Goal: Task Accomplishment & Management: Manage account settings

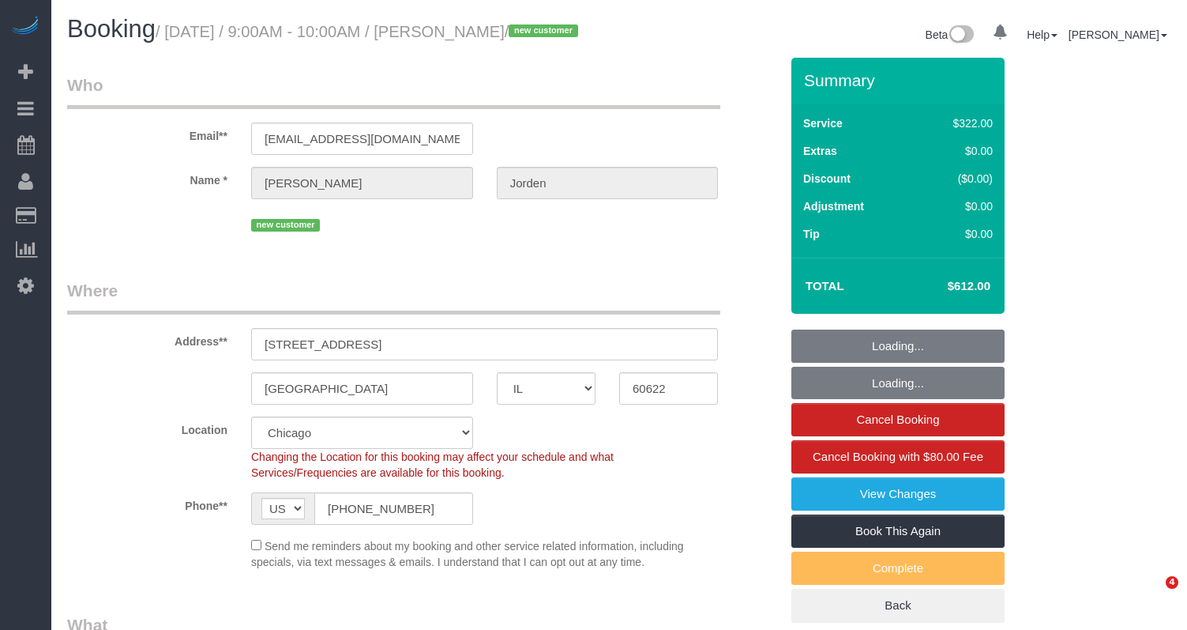
select select "IL"
select select "514"
select select "number:1"
select select "number:58"
select select "number:139"
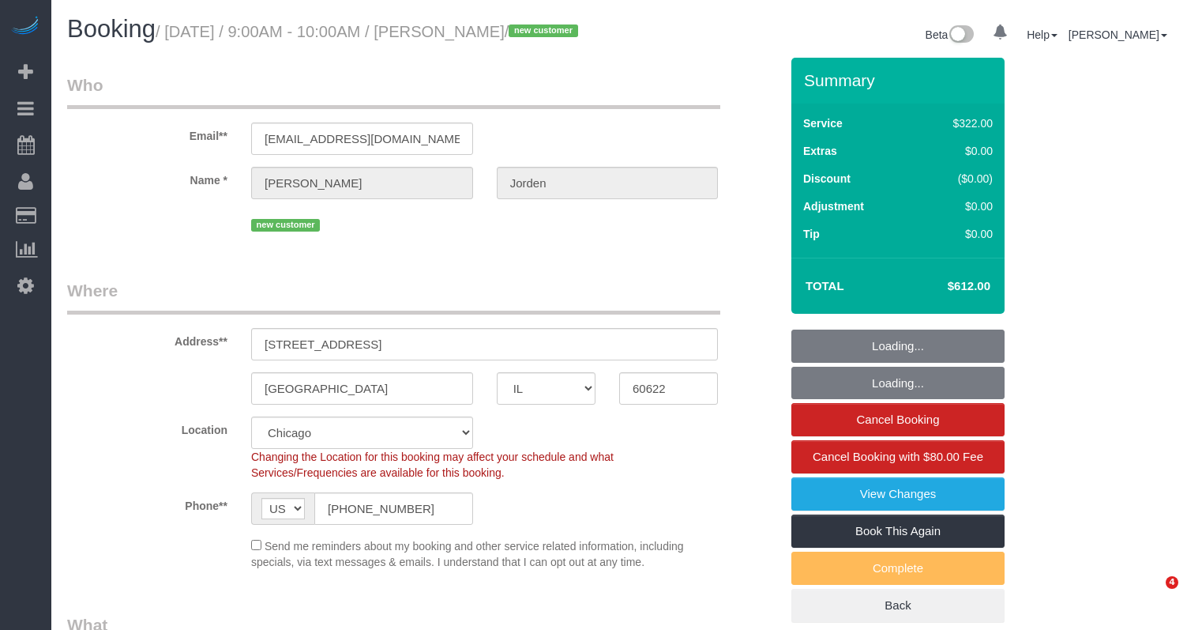
select select "number:108"
select select "spot1"
select select "5"
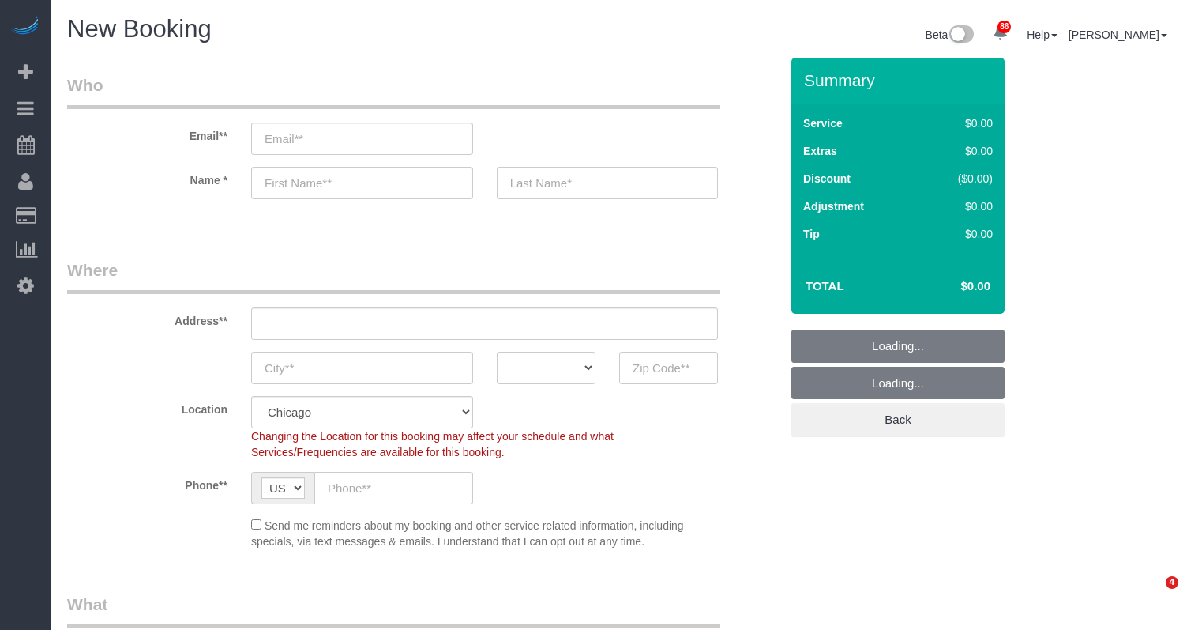
select select "512"
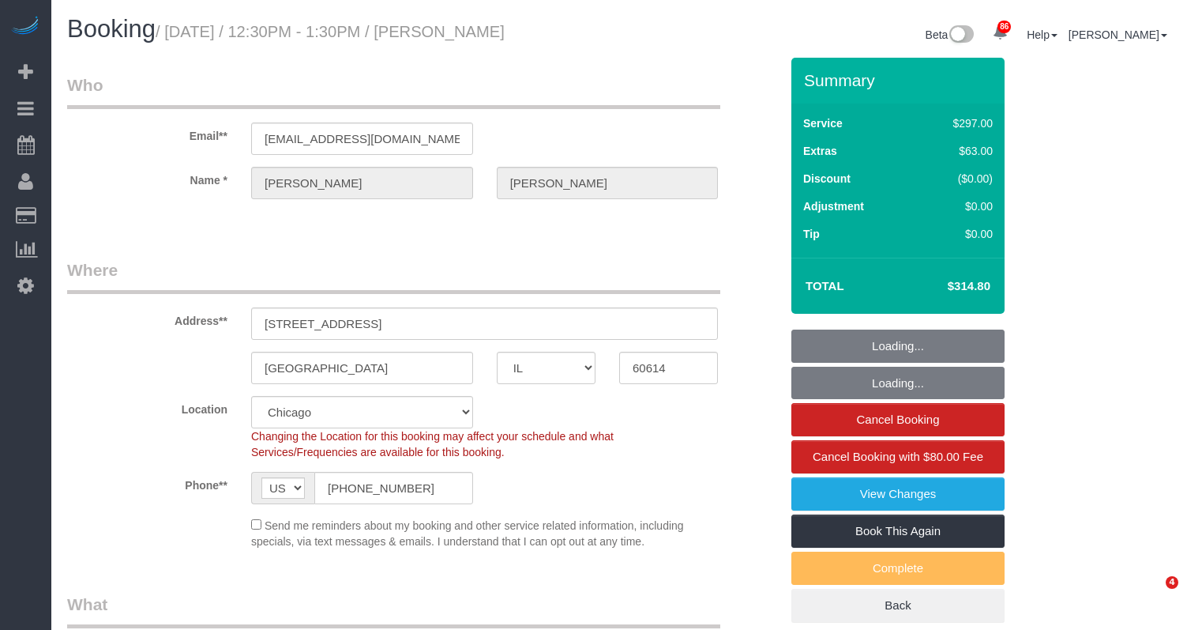
select select "IL"
select select "513"
select select "1"
select select "8"
select select "spot1"
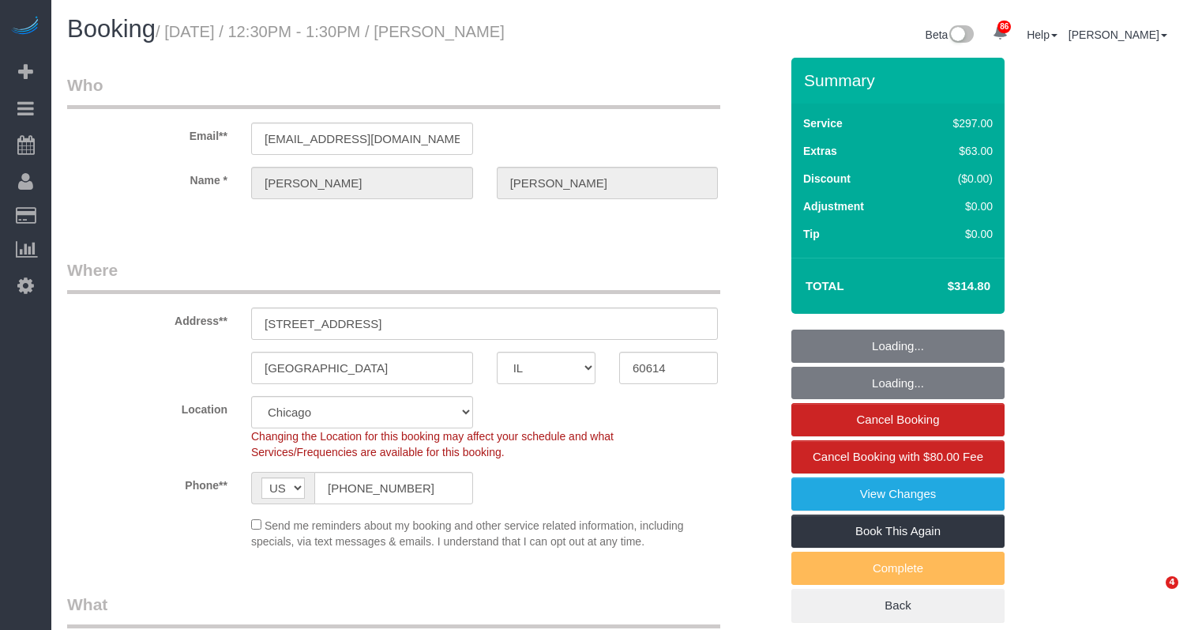
select select "number:1"
select select "number:68"
select select "number:139"
select select "number:106"
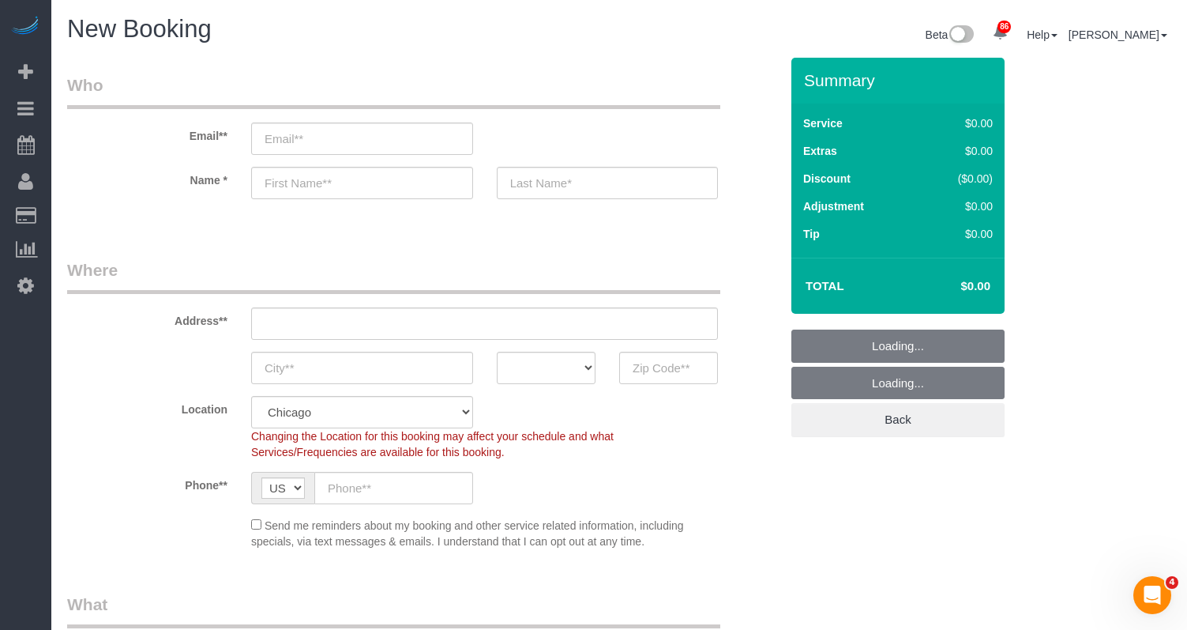
select select "object:1227"
select select "512"
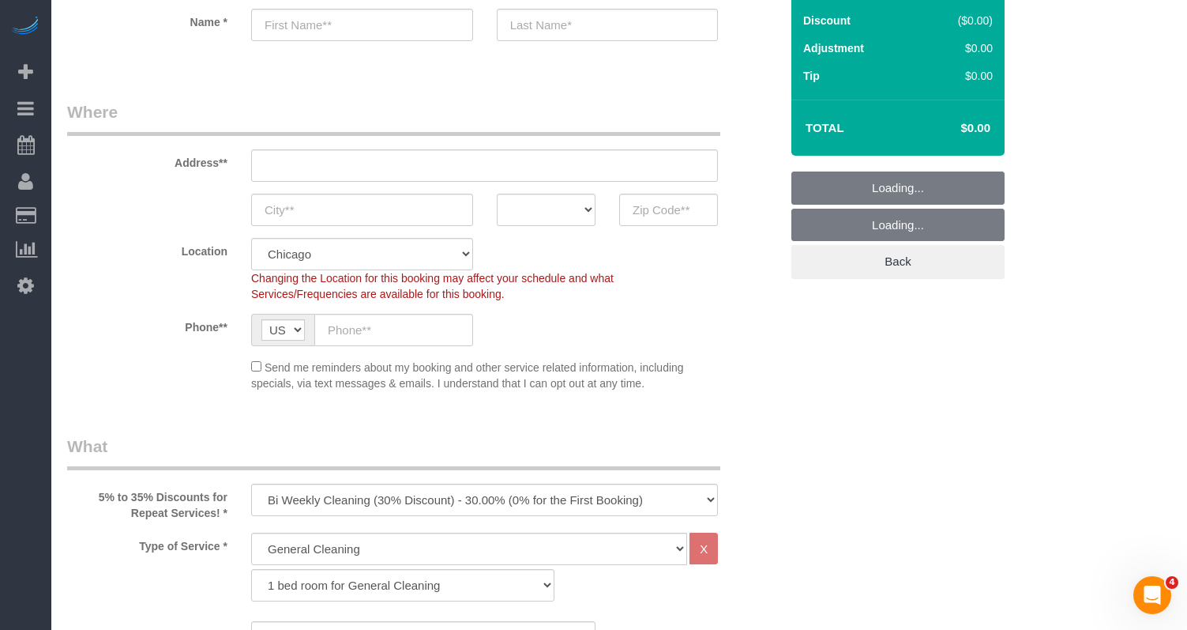
select select "object:1303"
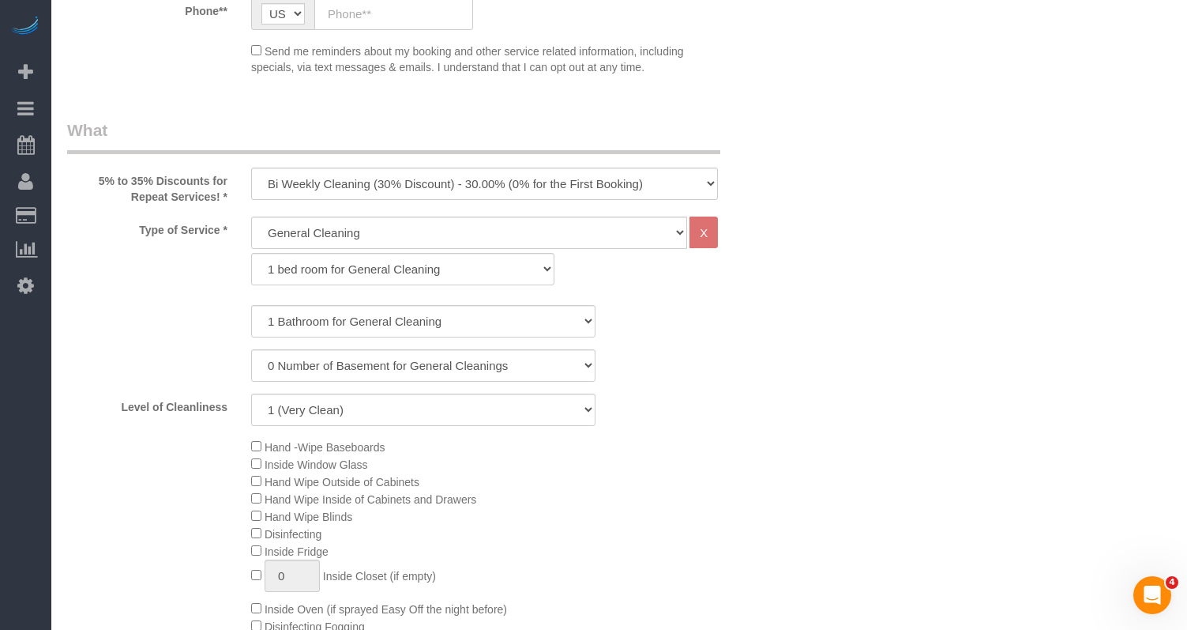
scroll to position [553, 0]
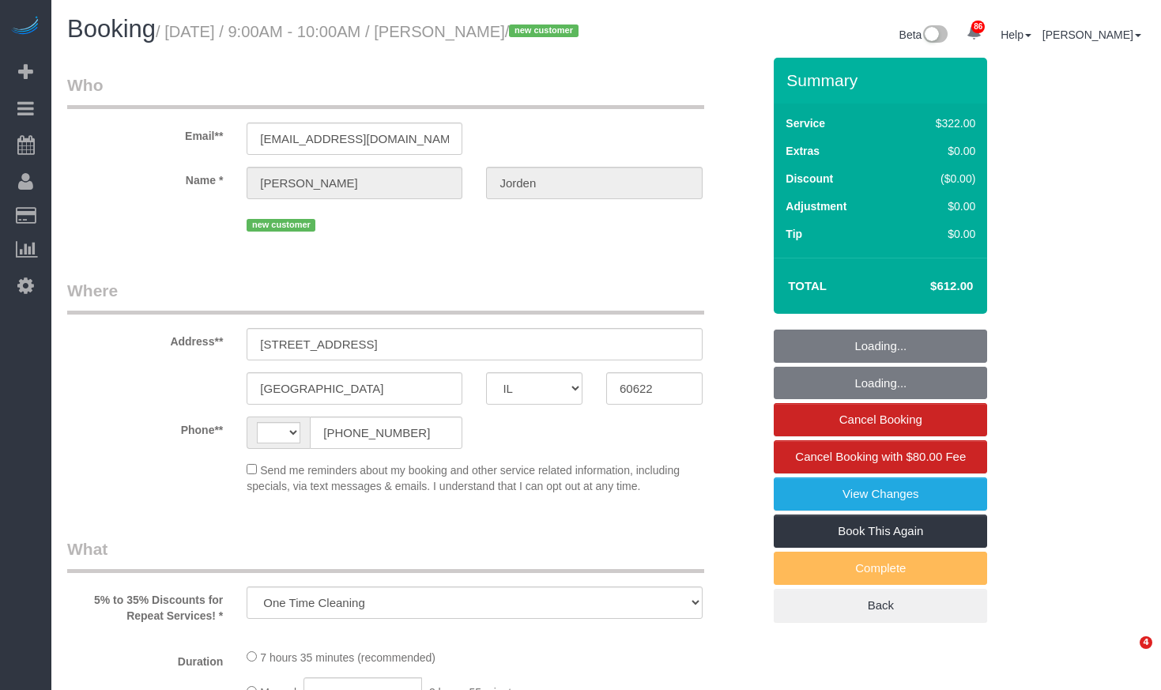
select select "IL"
select select "string:fspay-c902893a-aa60-4917-8f2d-03ed804d3c8a"
select select "514"
select select "5"
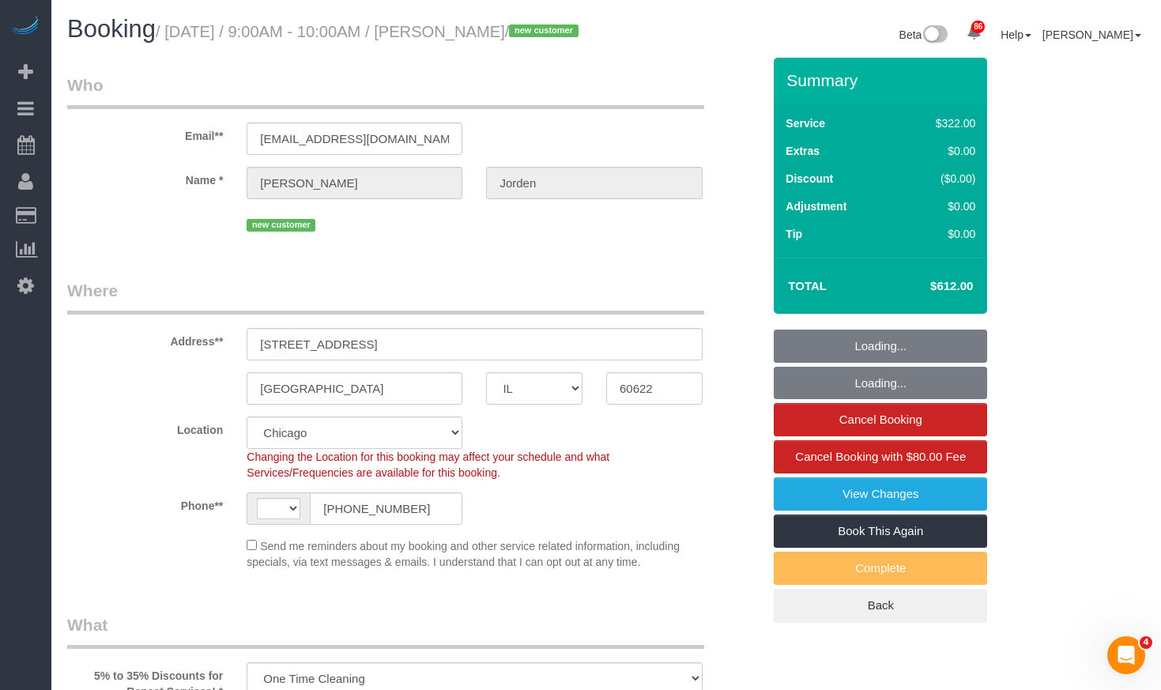
select select "string:US"
select select "object:1043"
select select "spot1"
select select "number:1"
select select "number:58"
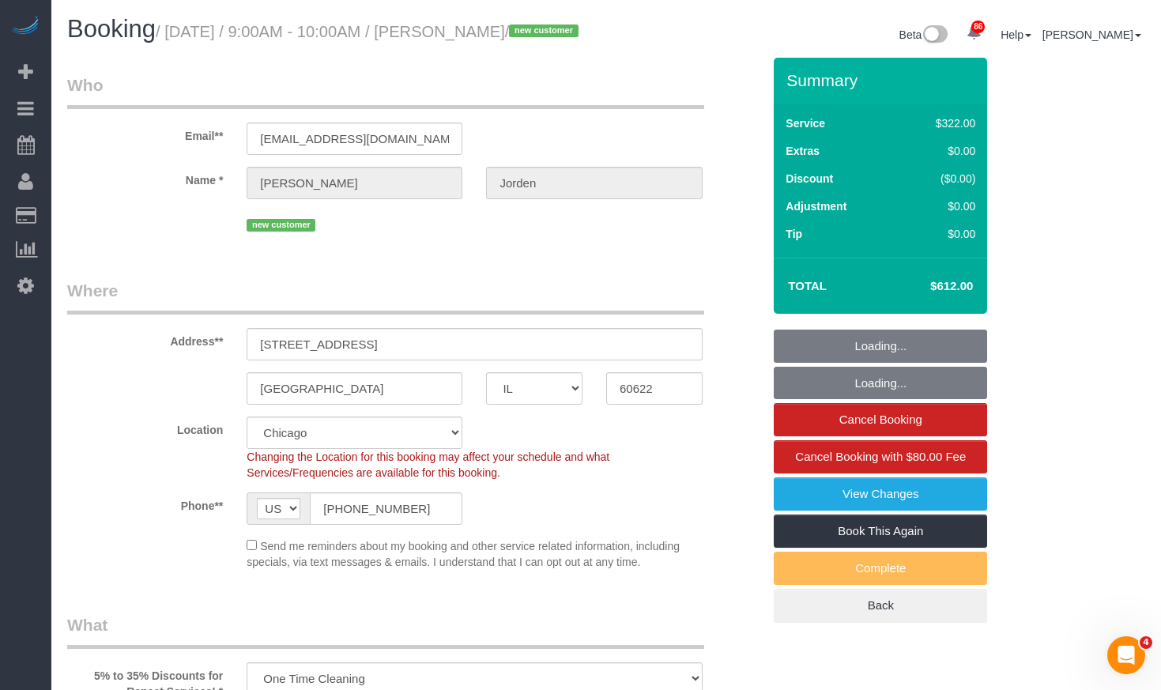
select select "number:139"
select select "number:108"
select select "5"
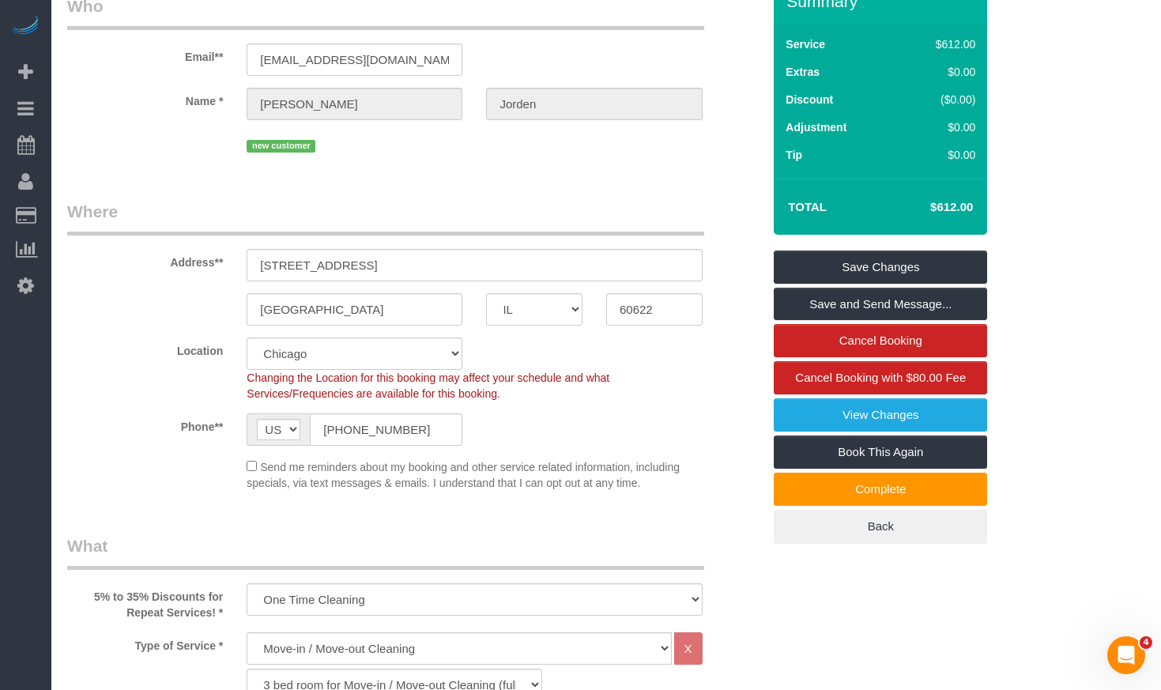
scroll to position [237, 0]
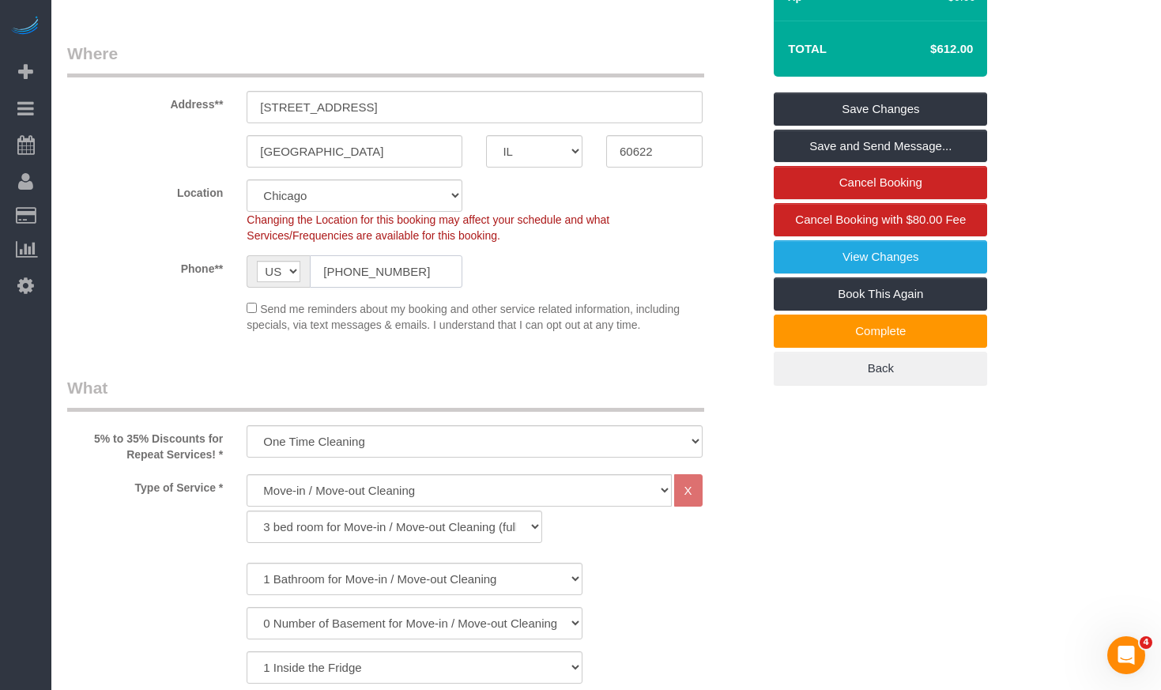
drag, startPoint x: 385, startPoint y: 280, endPoint x: 227, endPoint y: 273, distance: 158.2
click at [227, 273] on sui-booking-location "Location Chicago Evanston Skokie Northwest Western Changing the Location for th…" at bounding box center [414, 255] width 694 height 153
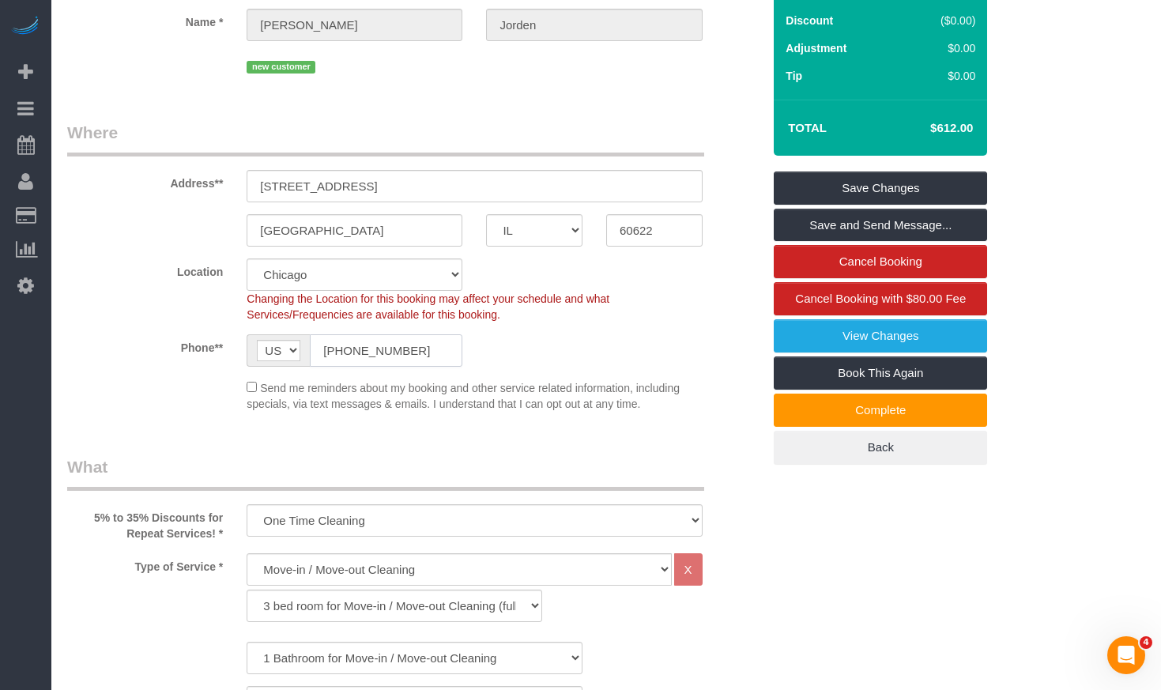
scroll to position [0, 0]
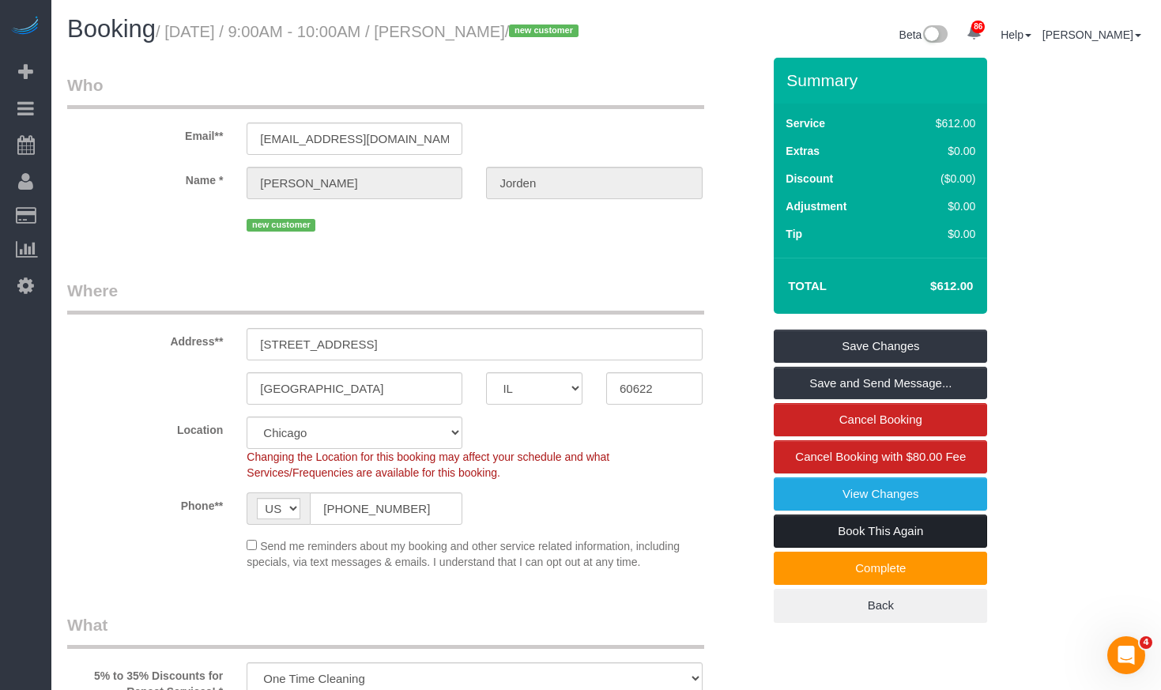
click at [829, 543] on link "Book This Again" at bounding box center [879, 530] width 213 height 33
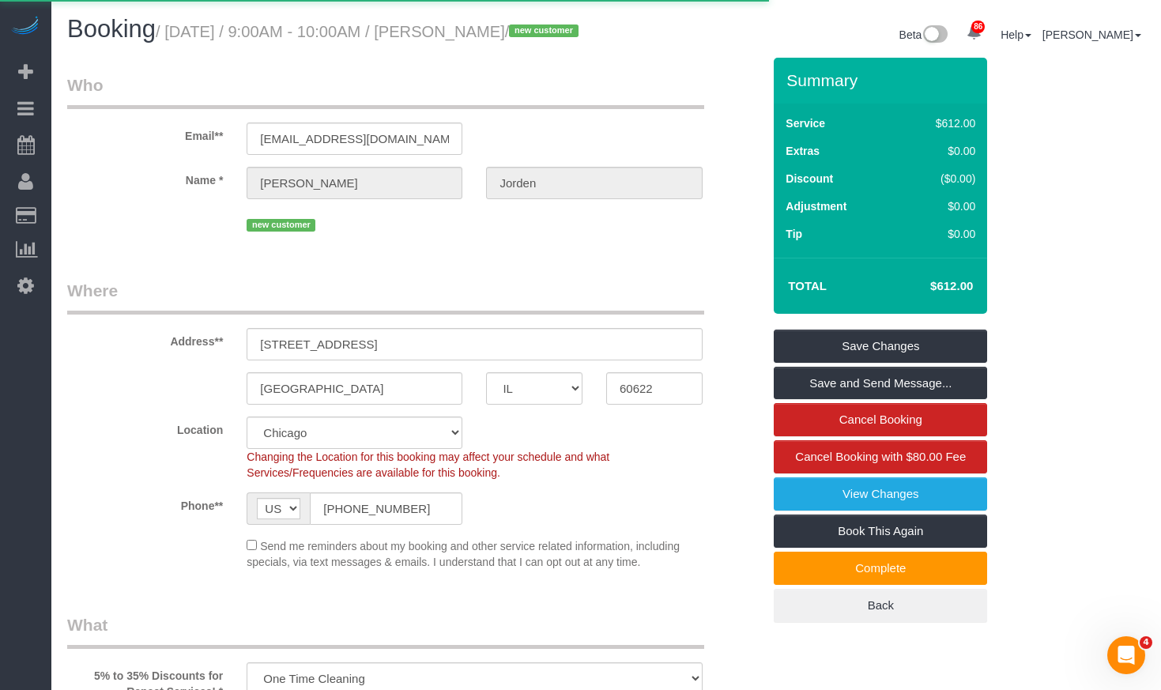
select select "IL"
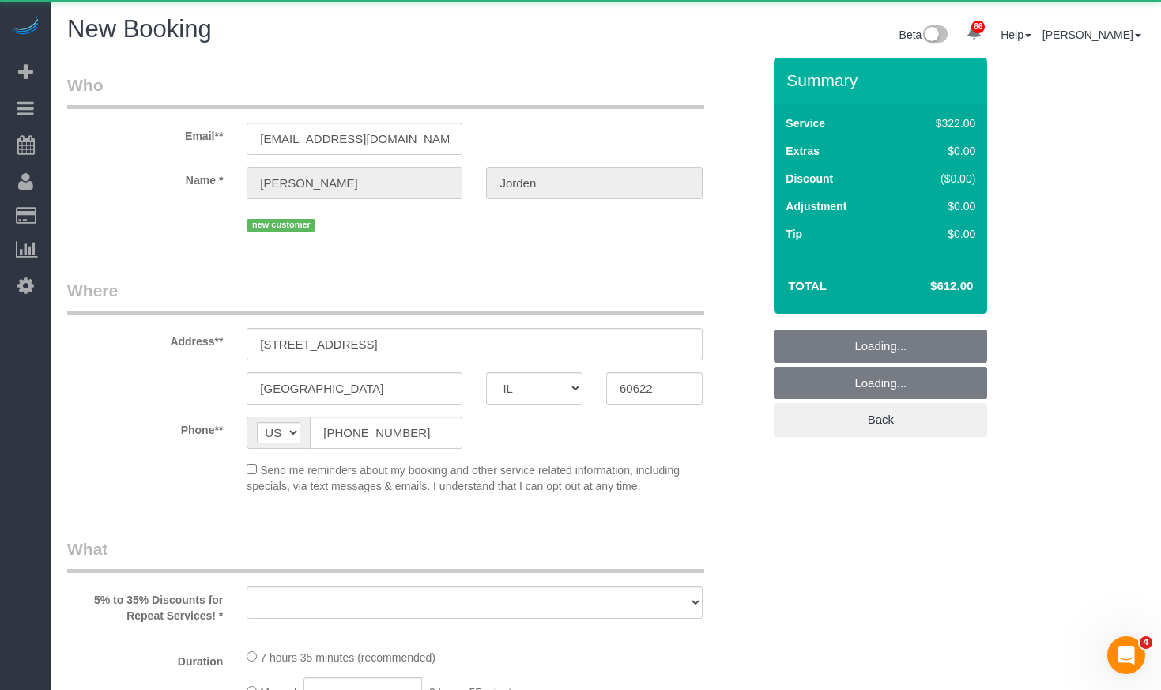
select select "514"
select select "5"
select select "object:2274"
select select "number:1"
select select "number:58"
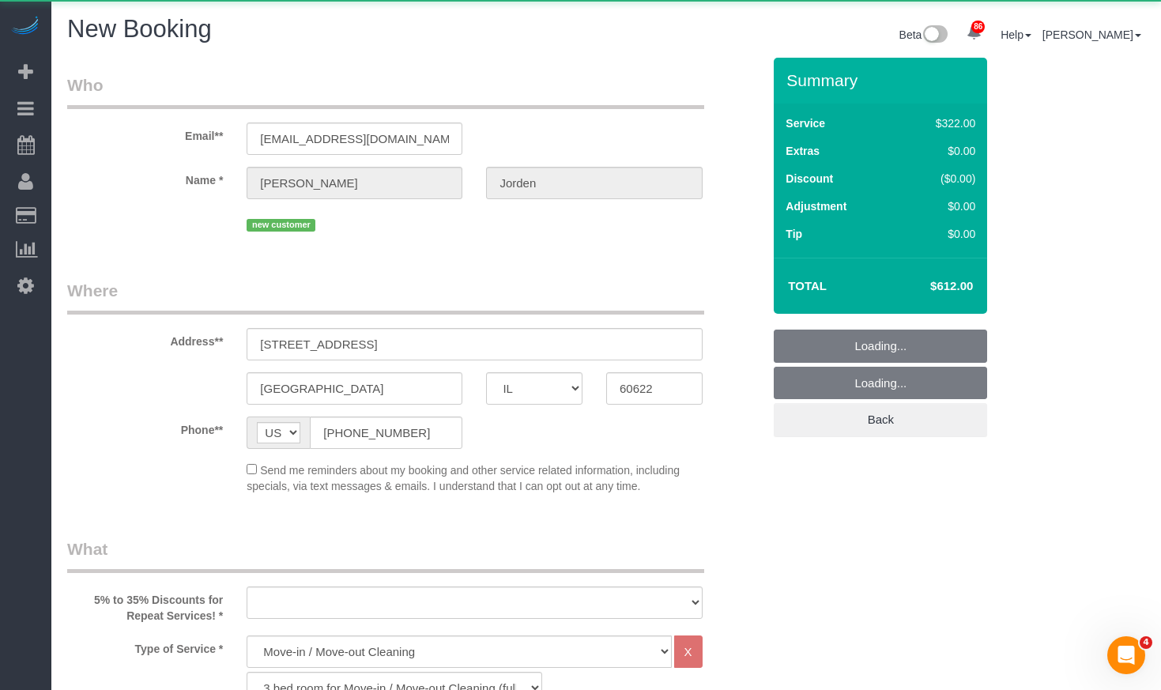
select select "number:139"
select select "number:108"
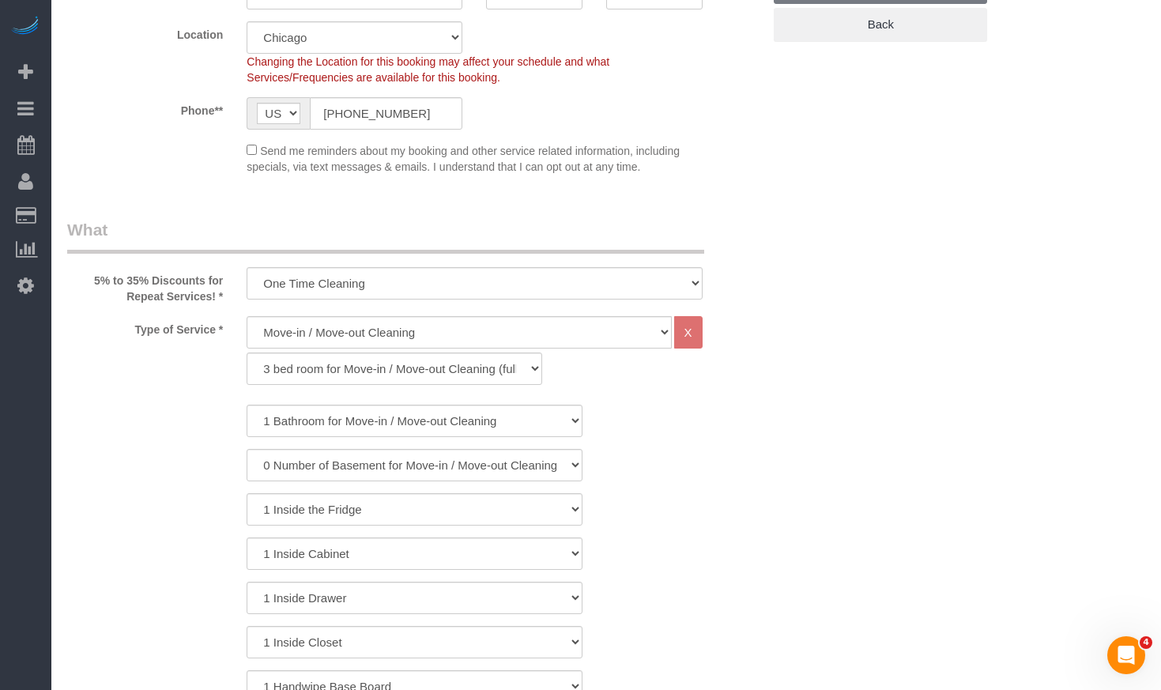
select select "object:2367"
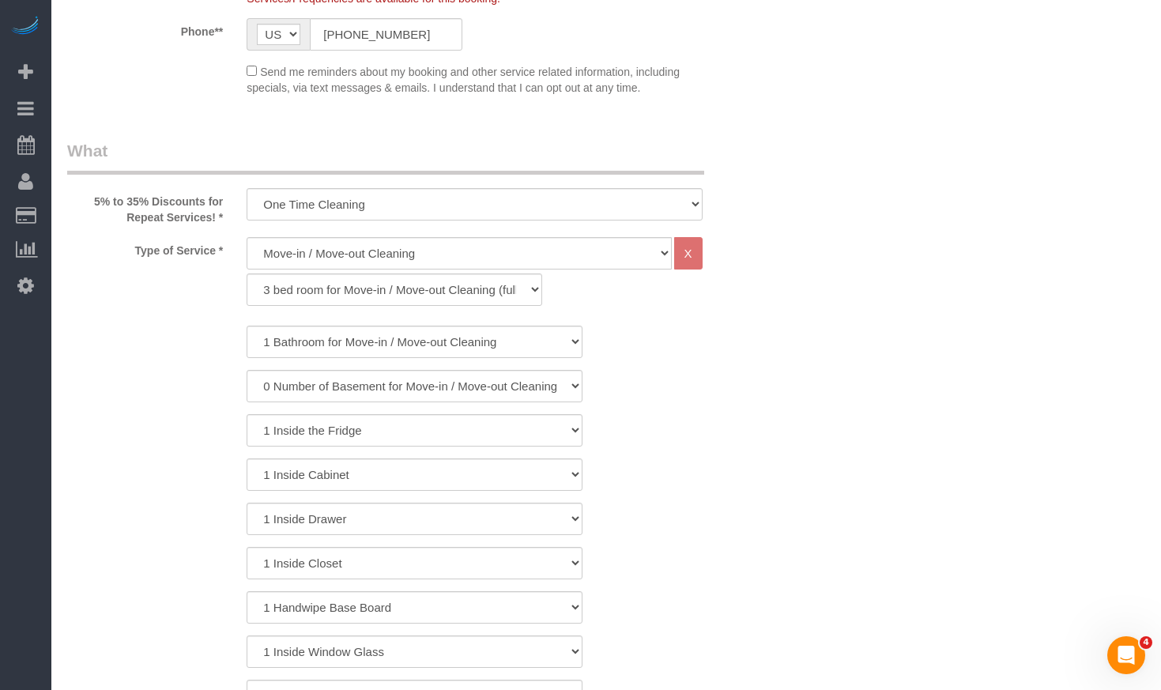
select select "5"
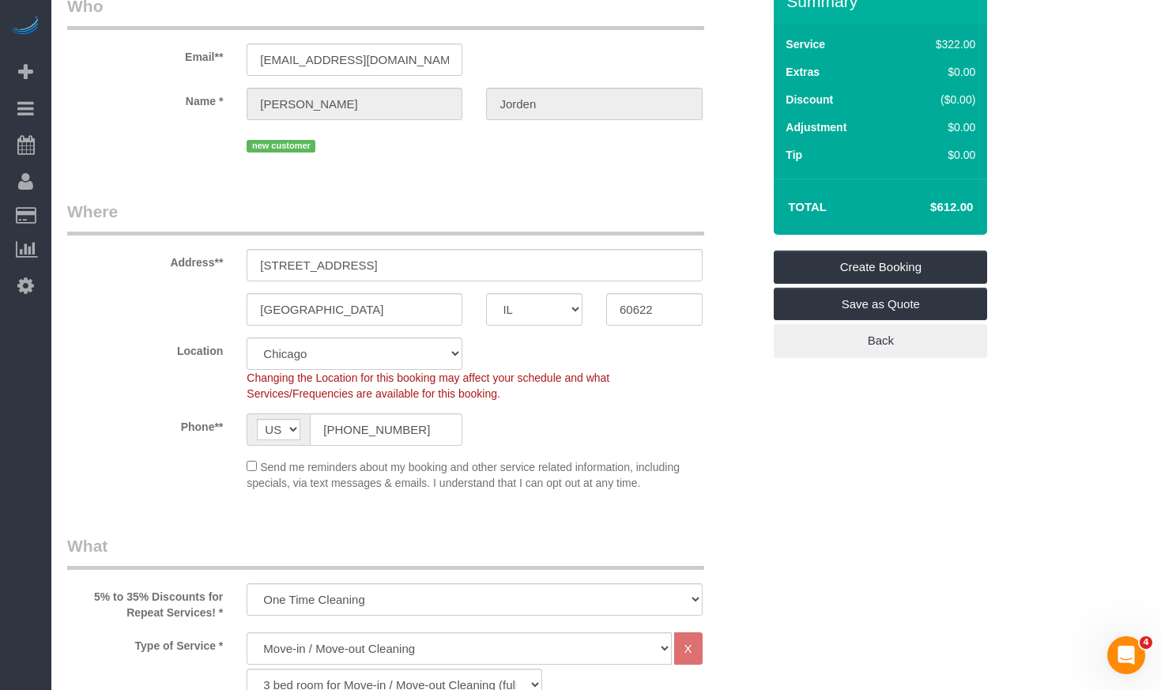
select select "object:2515"
select select "5"
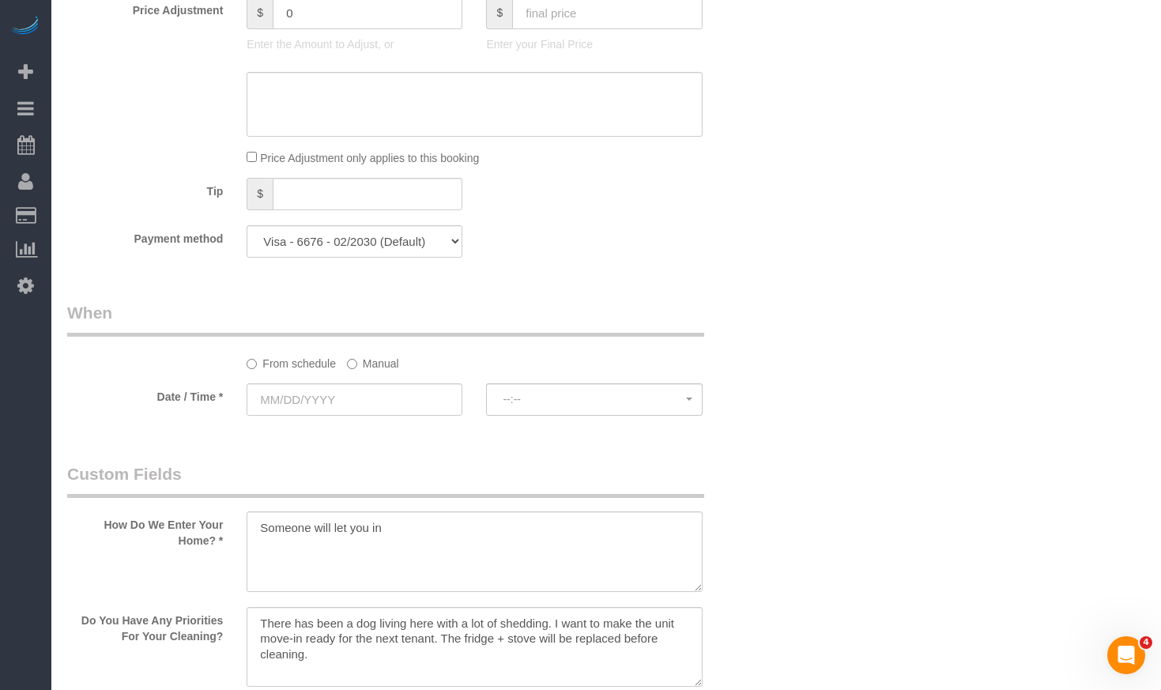
scroll to position [1738, 0]
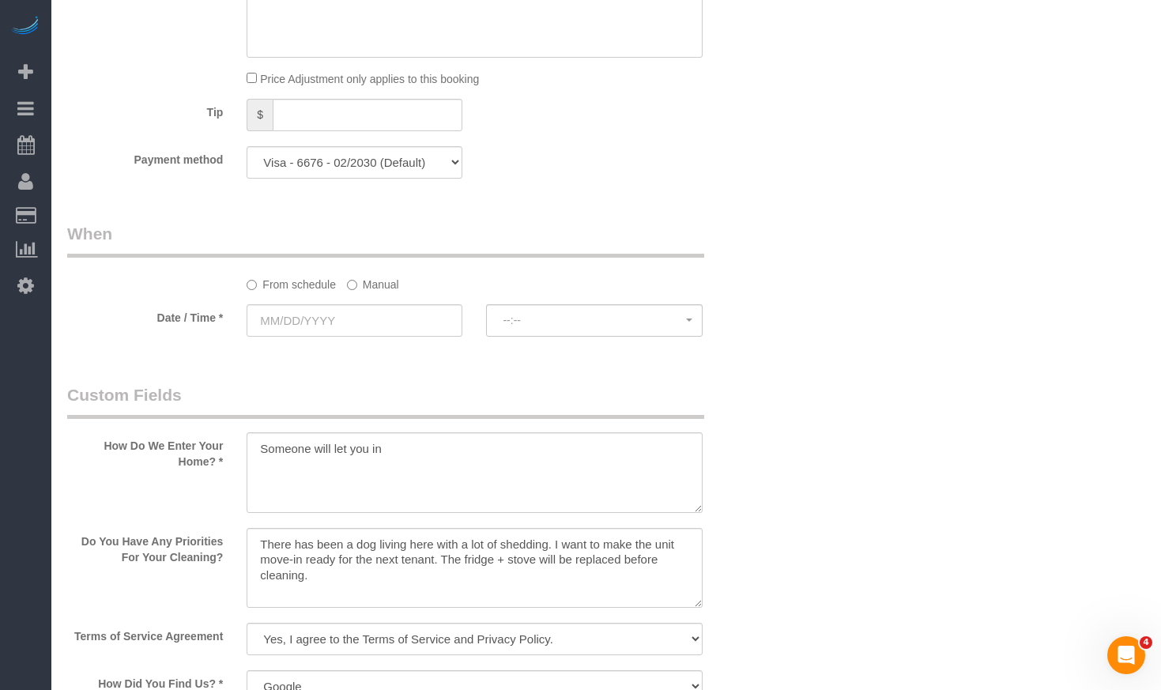
click at [382, 271] on label "Manual" at bounding box center [373, 281] width 52 height 21
click at [377, 311] on input "text" at bounding box center [355, 320] width 216 height 32
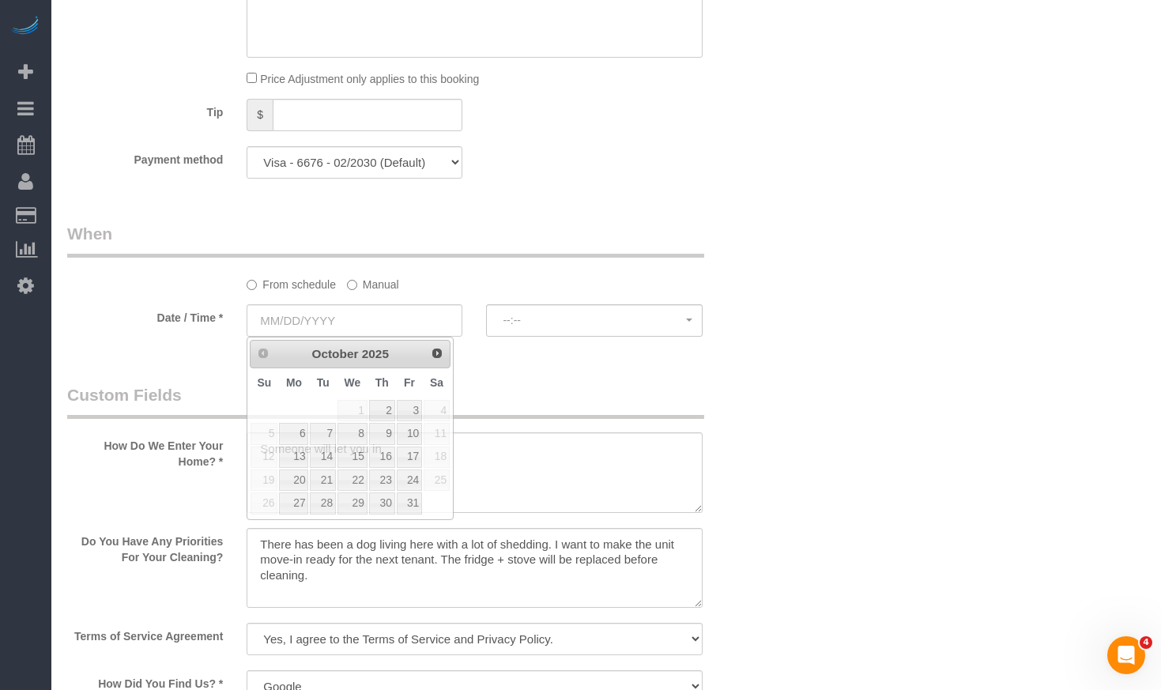
click at [356, 271] on label "Manual" at bounding box center [373, 281] width 52 height 21
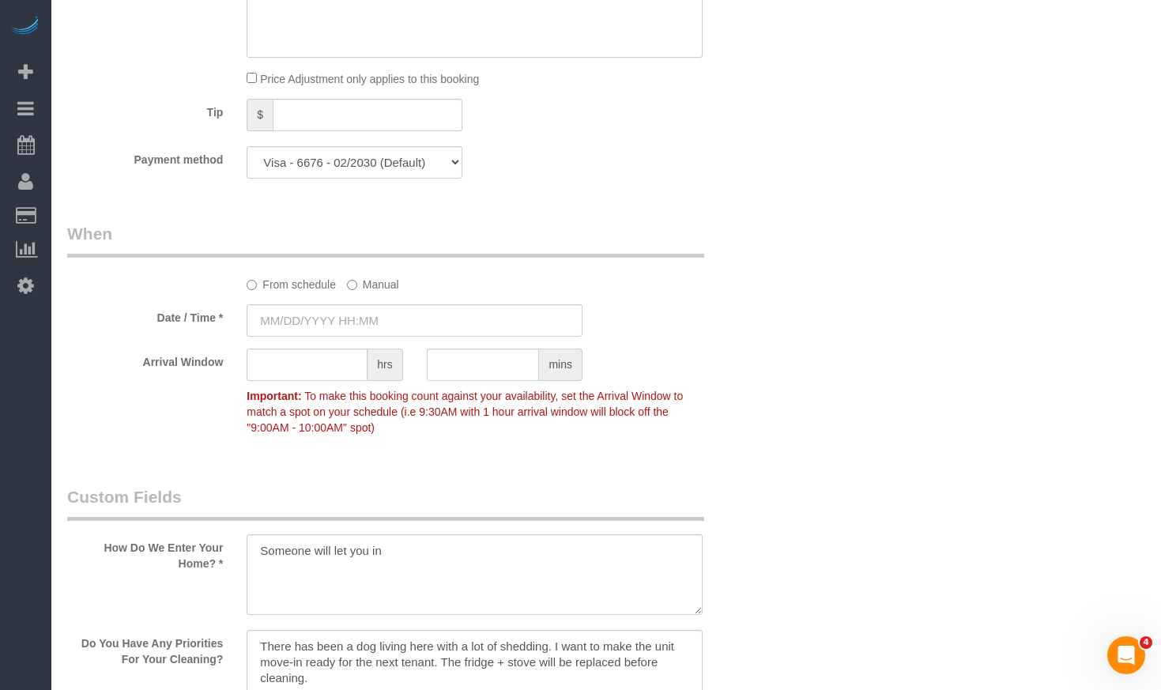
click at [354, 277] on label "Manual" at bounding box center [373, 281] width 52 height 21
click at [351, 306] on input "text" at bounding box center [415, 320] width 336 height 32
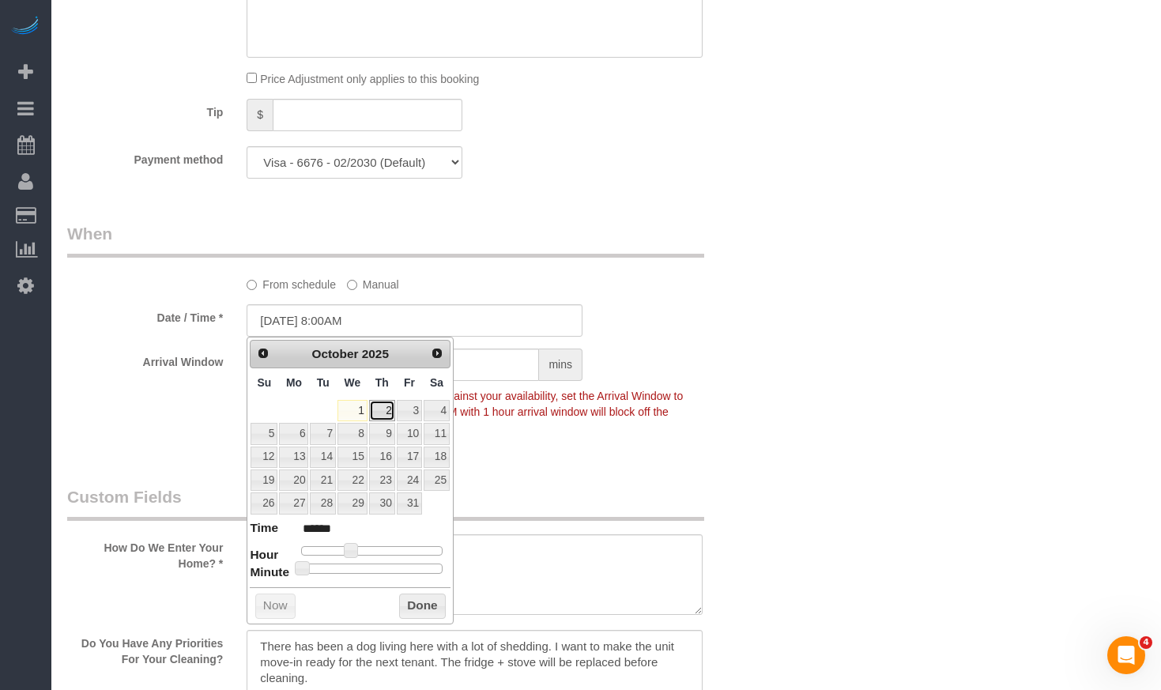
click at [384, 412] on link "2" at bounding box center [382, 410] width 26 height 21
type input "10/02/2025 9:00AM"
type input "******"
type input "10/02/2025 10:00AM"
type input "*******"
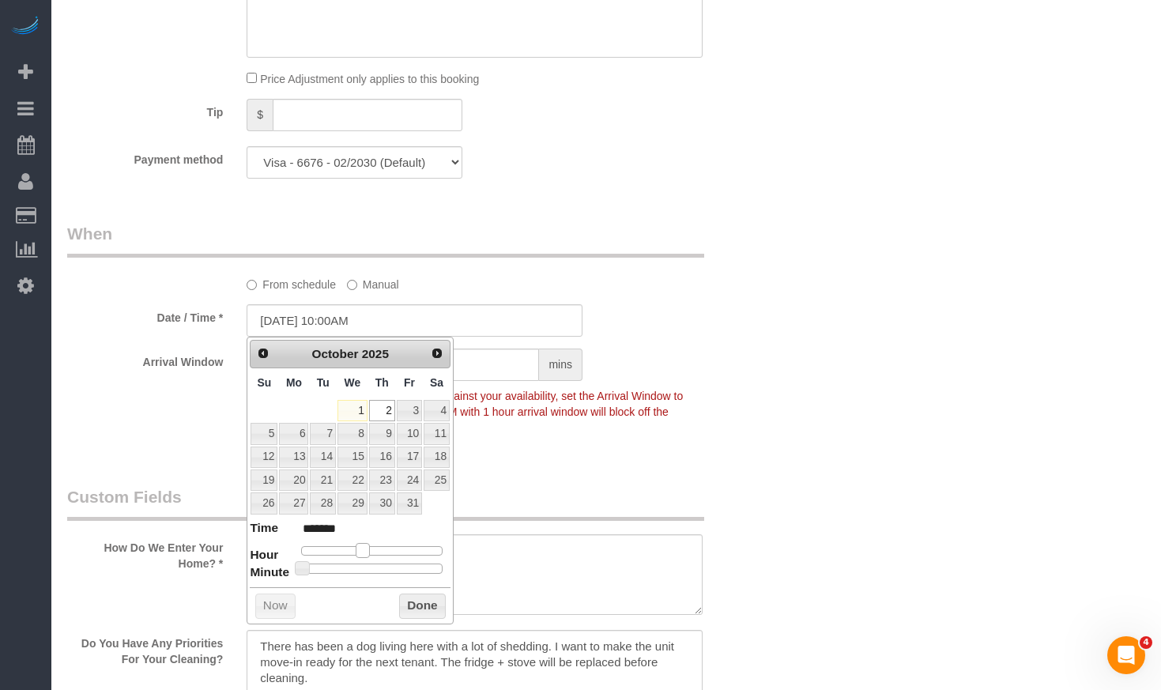
type input "10/02/2025 11:00AM"
type input "*******"
type input "10/02/2025 12:00PM"
type input "*******"
drag, startPoint x: 354, startPoint y: 548, endPoint x: 382, endPoint y: 546, distance: 27.7
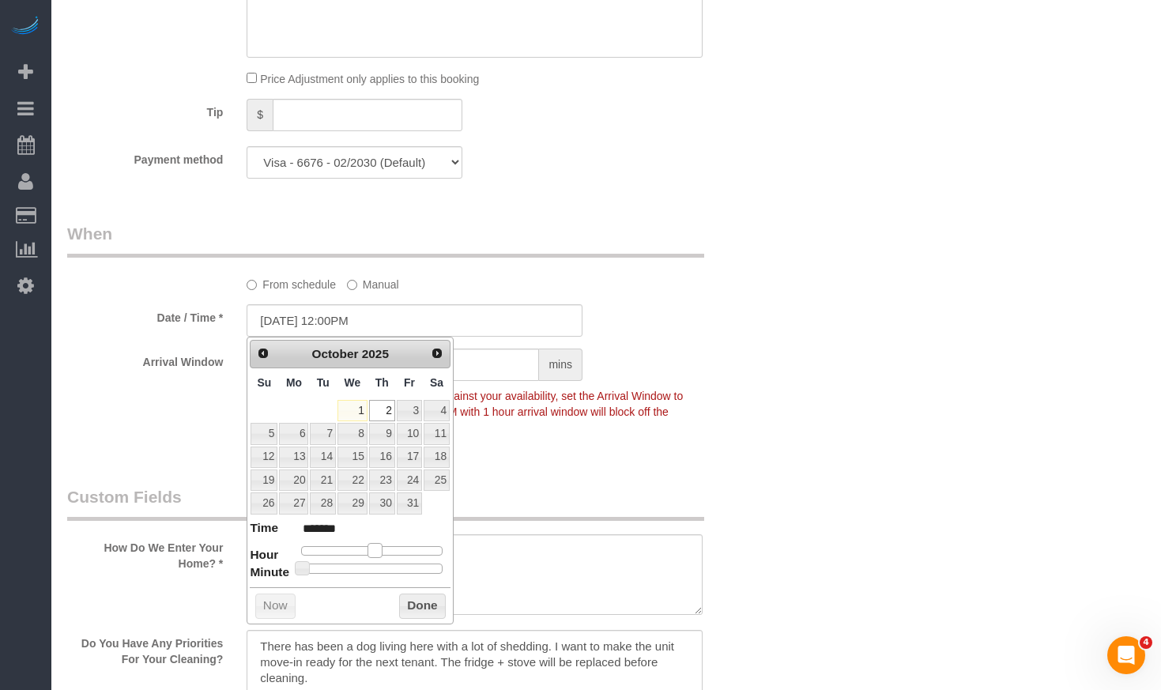
click at [382, 546] on span at bounding box center [374, 550] width 14 height 14
type input "10/02/2025 12:05PM"
type input "*******"
type input "10/02/2025 12:10PM"
type input "*******"
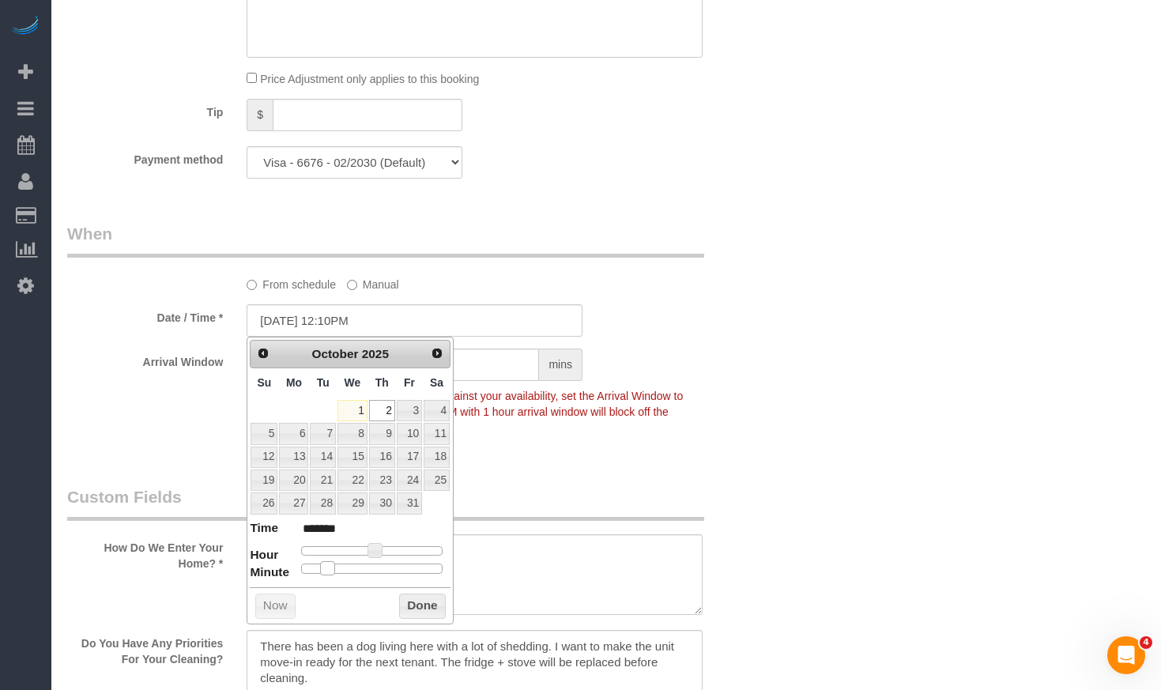
type input "10/02/2025 12:15PM"
type input "*******"
type input "10/02/2025 12:20PM"
type input "*******"
type input "10/02/2025 12:25PM"
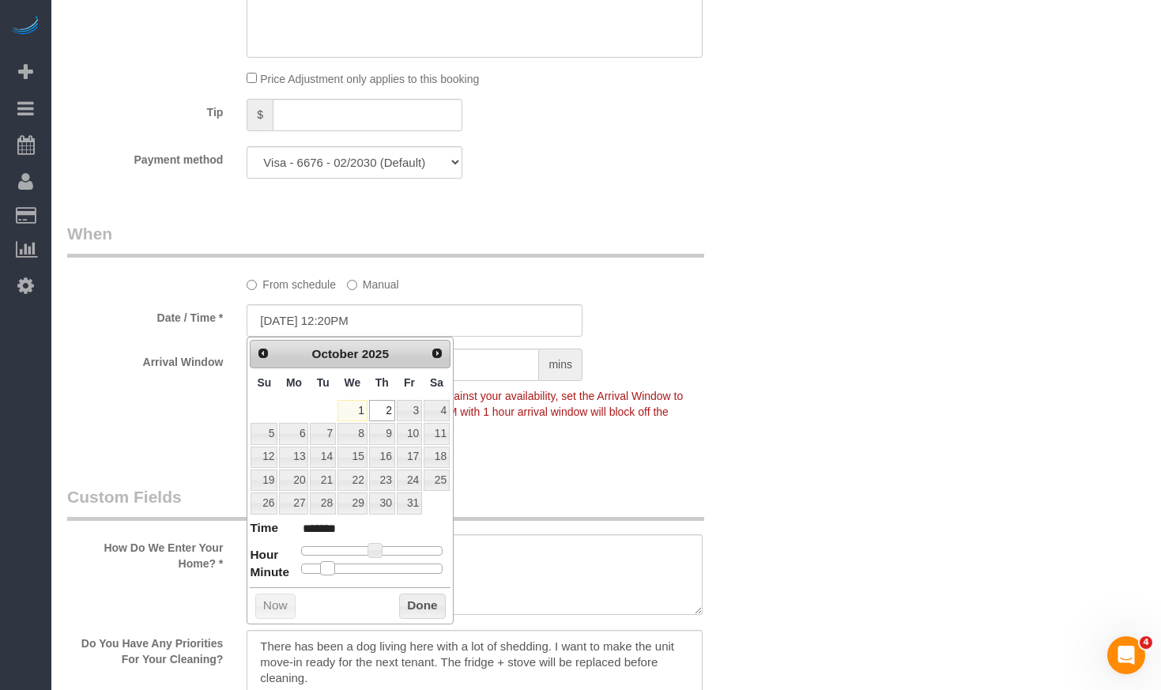
type input "*******"
type input "10/02/2025 12:30PM"
type input "*******"
drag, startPoint x: 303, startPoint y: 570, endPoint x: 374, endPoint y: 572, distance: 71.9
click at [374, 572] on span at bounding box center [378, 568] width 14 height 14
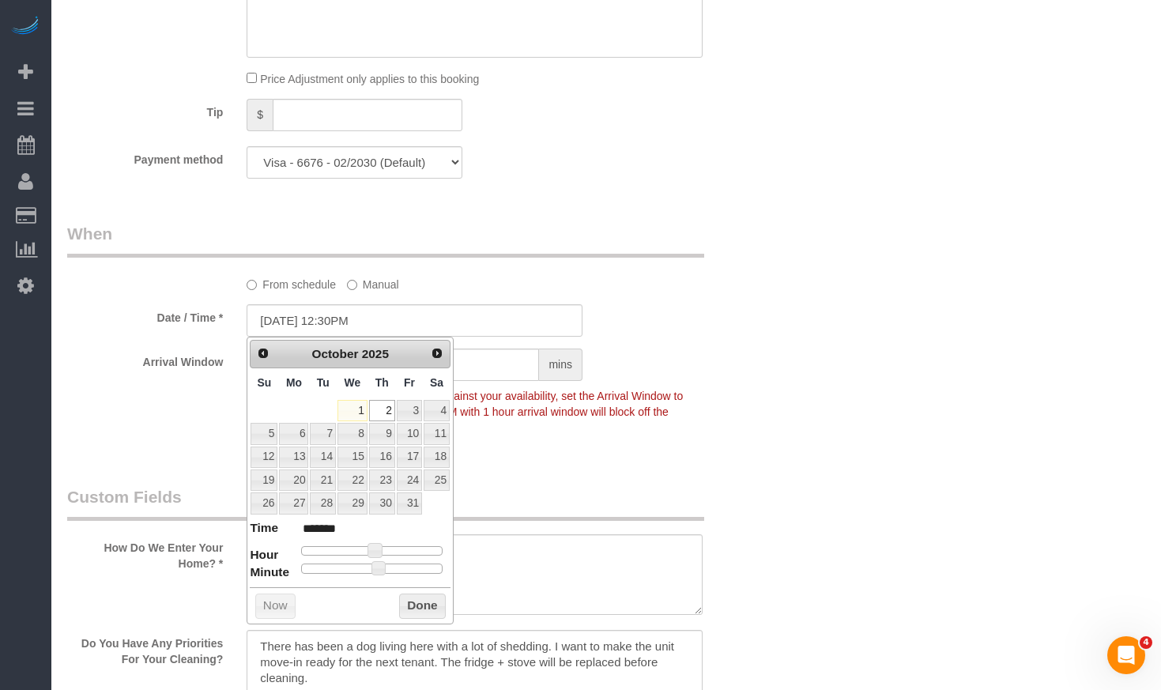
click at [424, 619] on div "Prev Next October 2025 Su Mo Tu We Th Fr Sa 1 2 3 4 5 6 7 8 9 10 11 12 13 14 15…" at bounding box center [350, 481] width 207 height 288
click at [422, 612] on button "Done" at bounding box center [422, 605] width 47 height 25
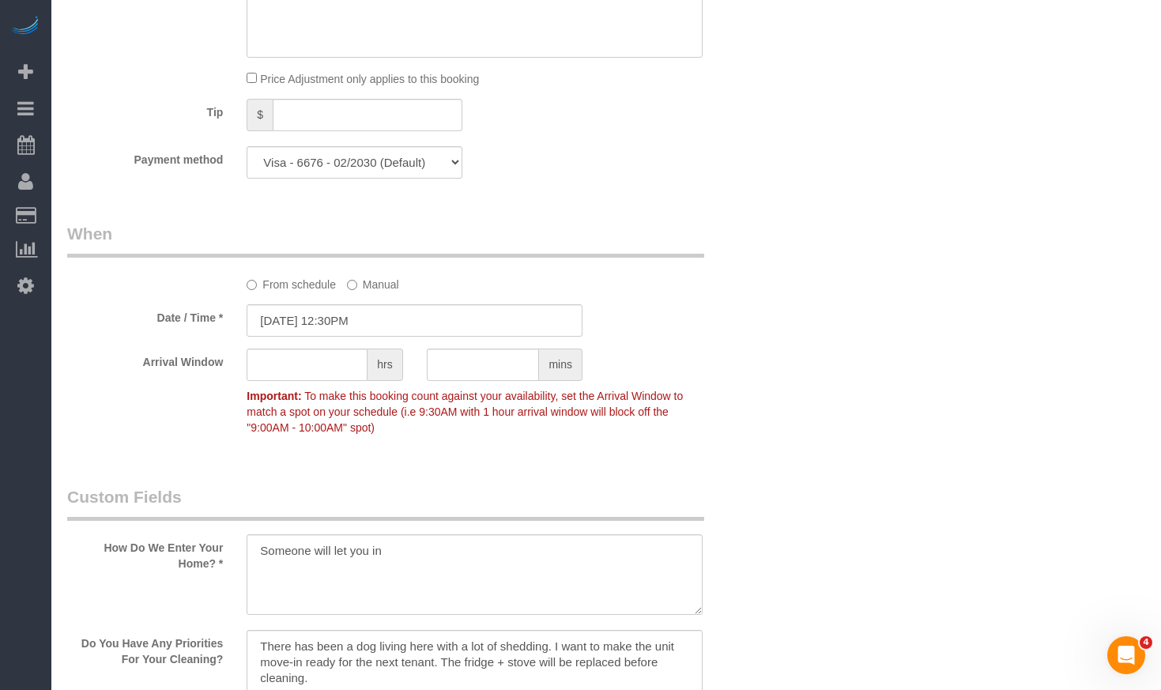
scroll to position [2212, 0]
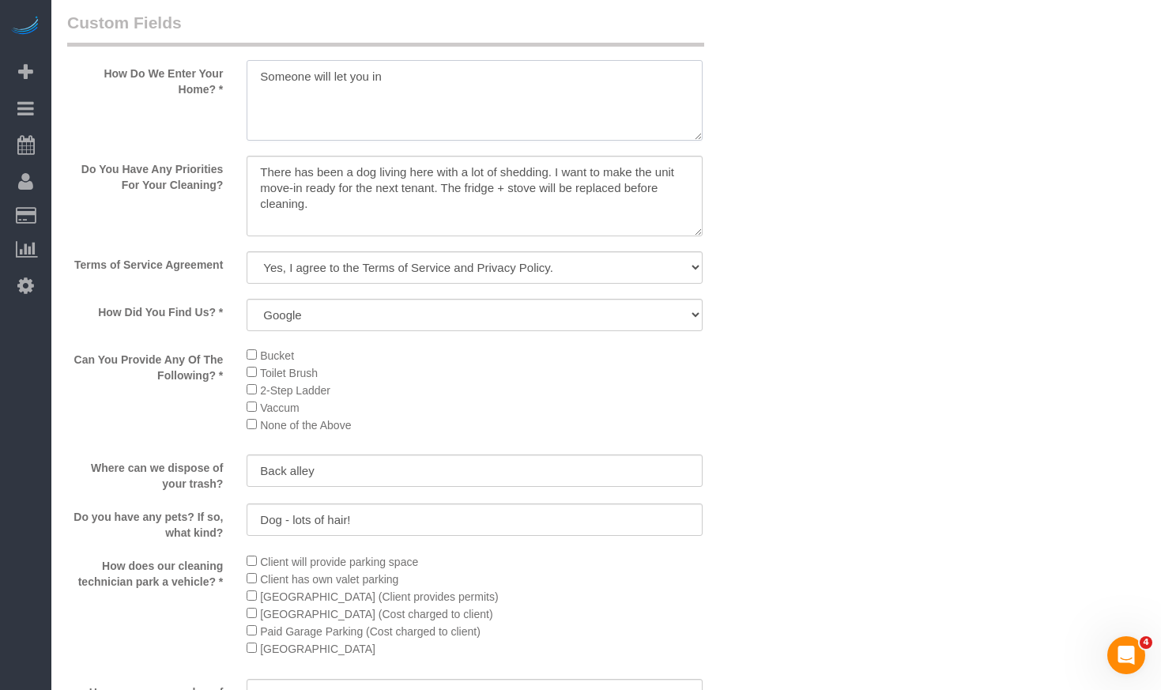
click at [487, 83] on textarea at bounding box center [474, 100] width 455 height 81
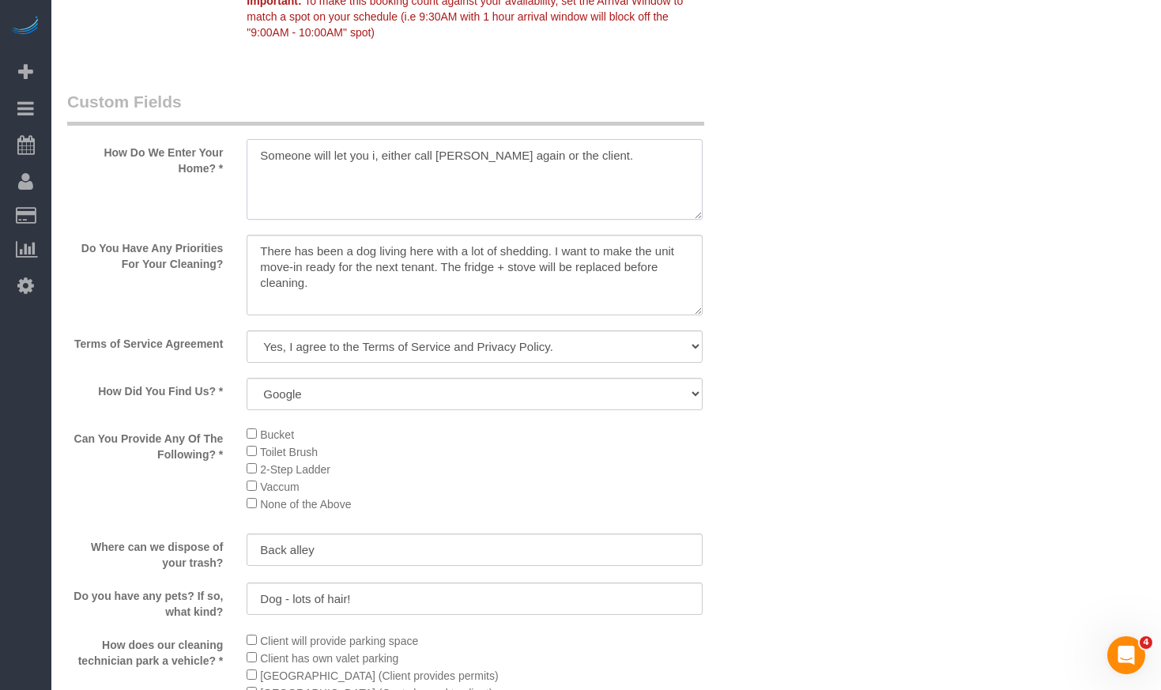
paste textarea "847-275-2530"
type textarea "Someone will let you i, either call Rachel again or the client. 847-275-2530"
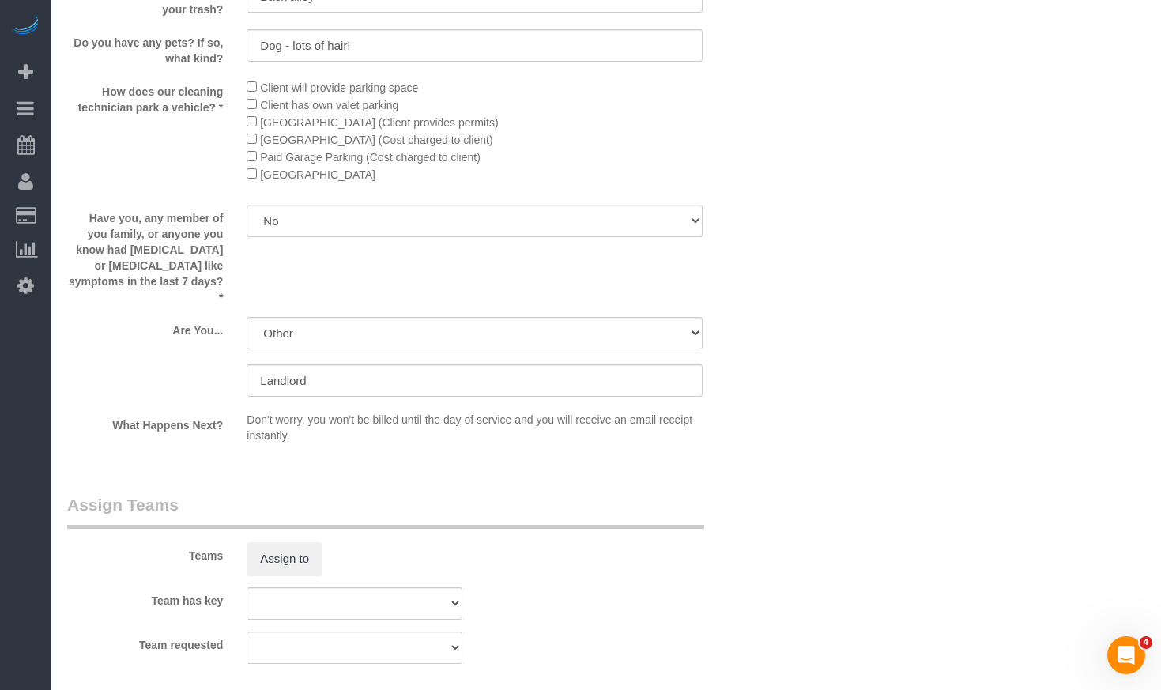
scroll to position [2923, 0]
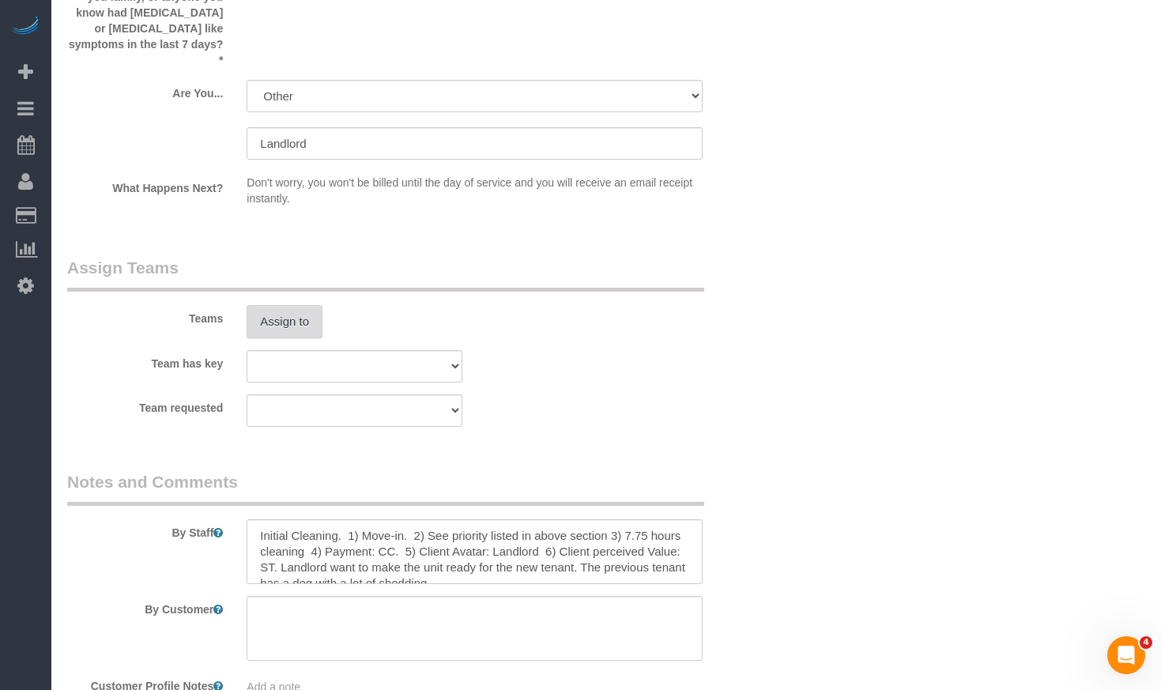
click at [285, 311] on button "Assign to" at bounding box center [285, 321] width 76 height 33
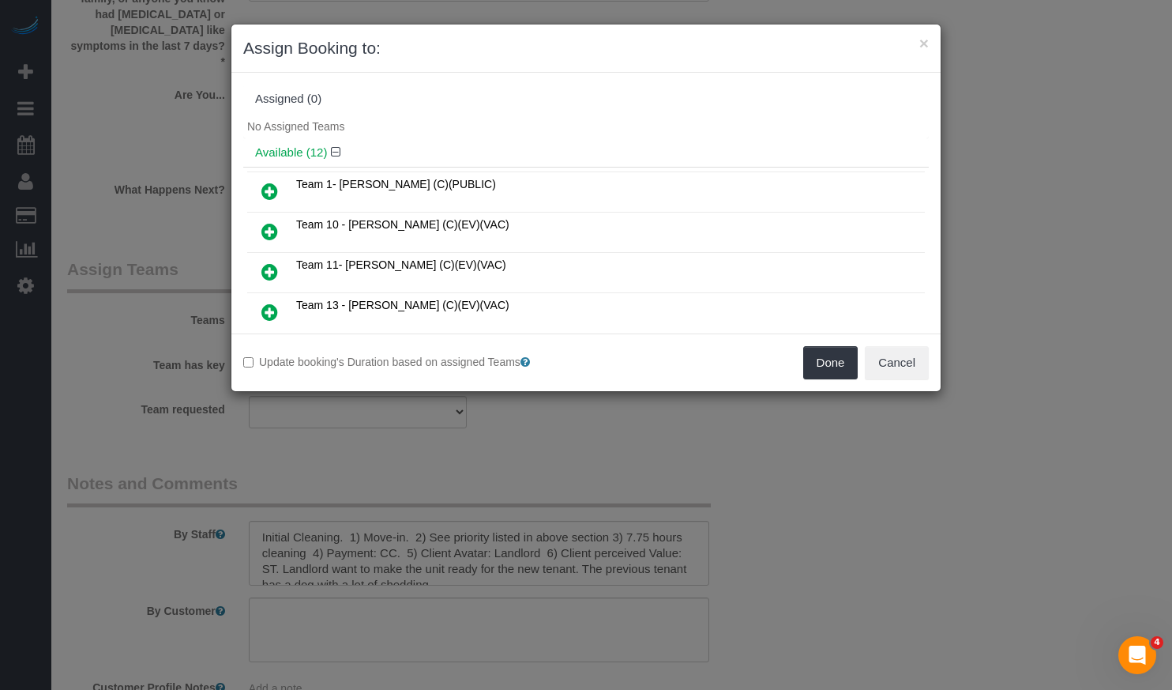
scroll to position [79, 0]
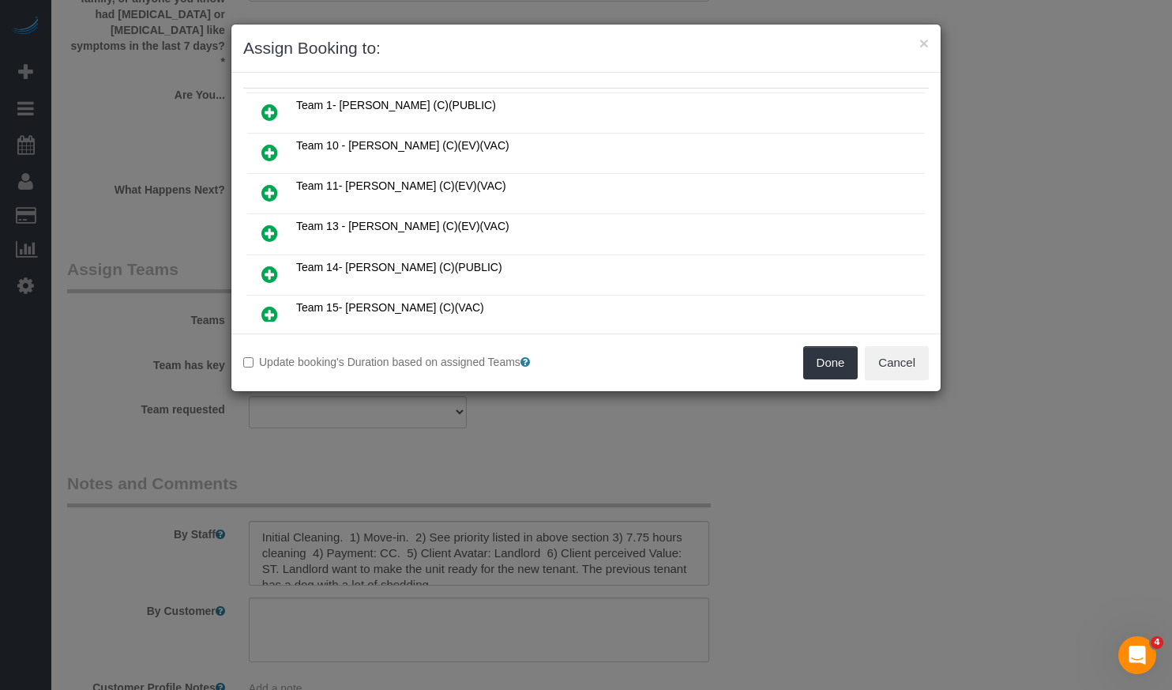
click at [268, 228] on icon at bounding box center [270, 233] width 17 height 19
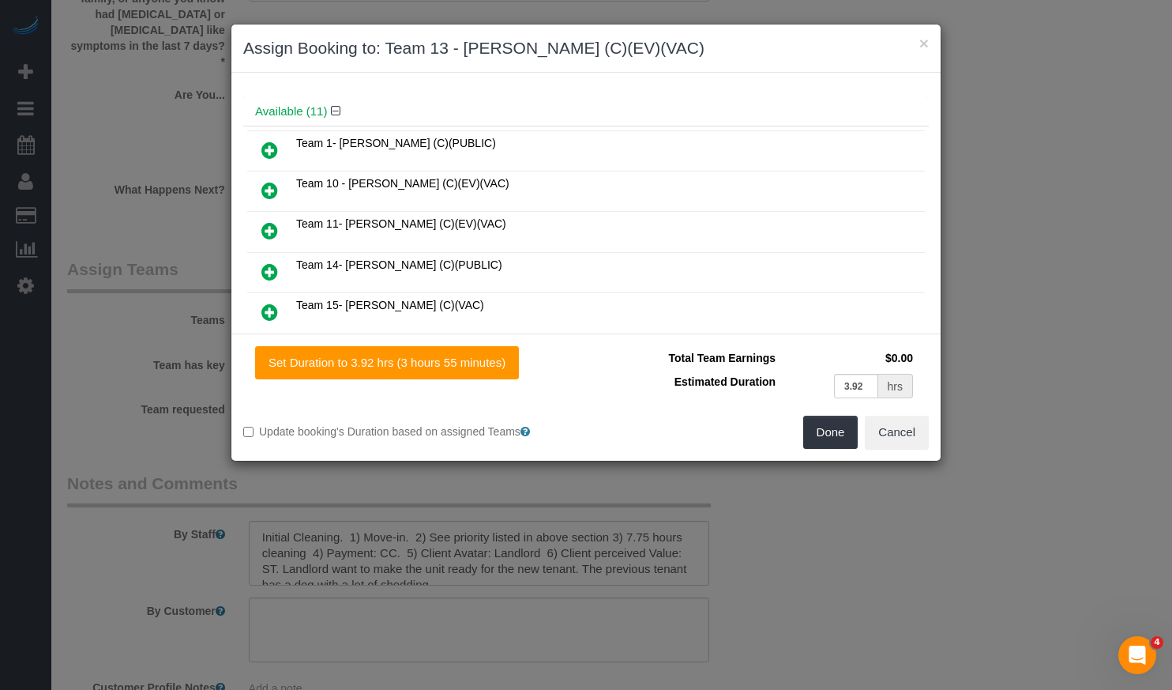
scroll to position [116, 0]
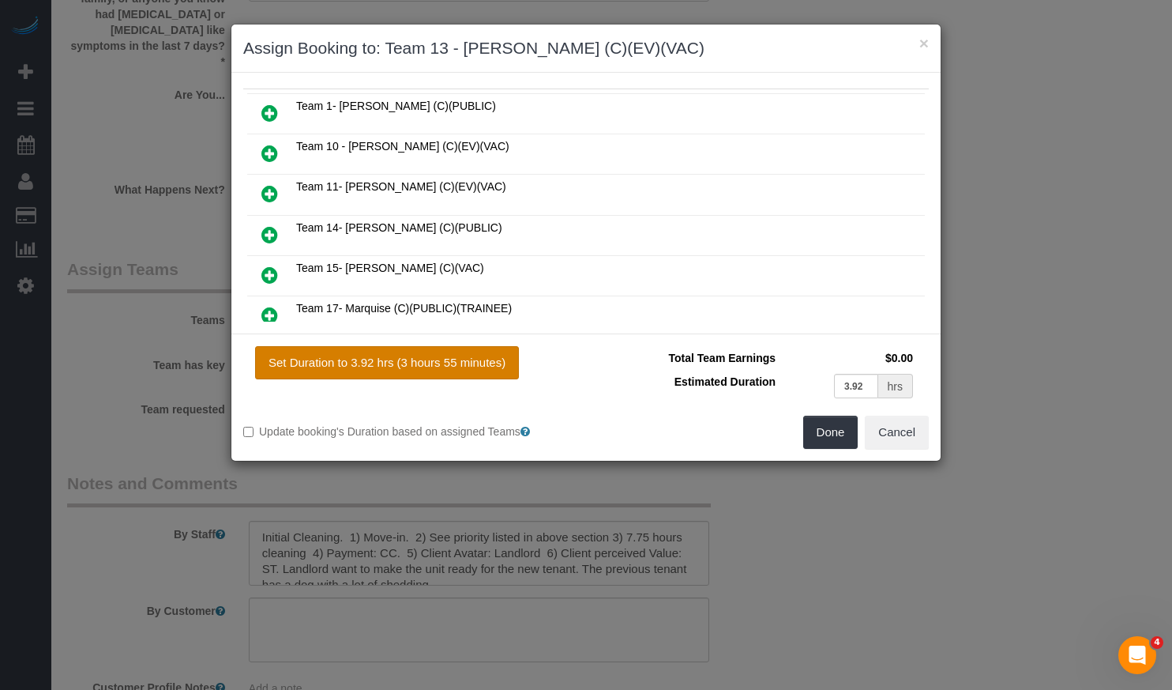
click at [471, 373] on button "Set Duration to 3.92 hrs (3 hours 55 minutes)" at bounding box center [387, 362] width 264 height 33
type input "3.92"
click at [826, 426] on button "Done" at bounding box center [831, 432] width 55 height 33
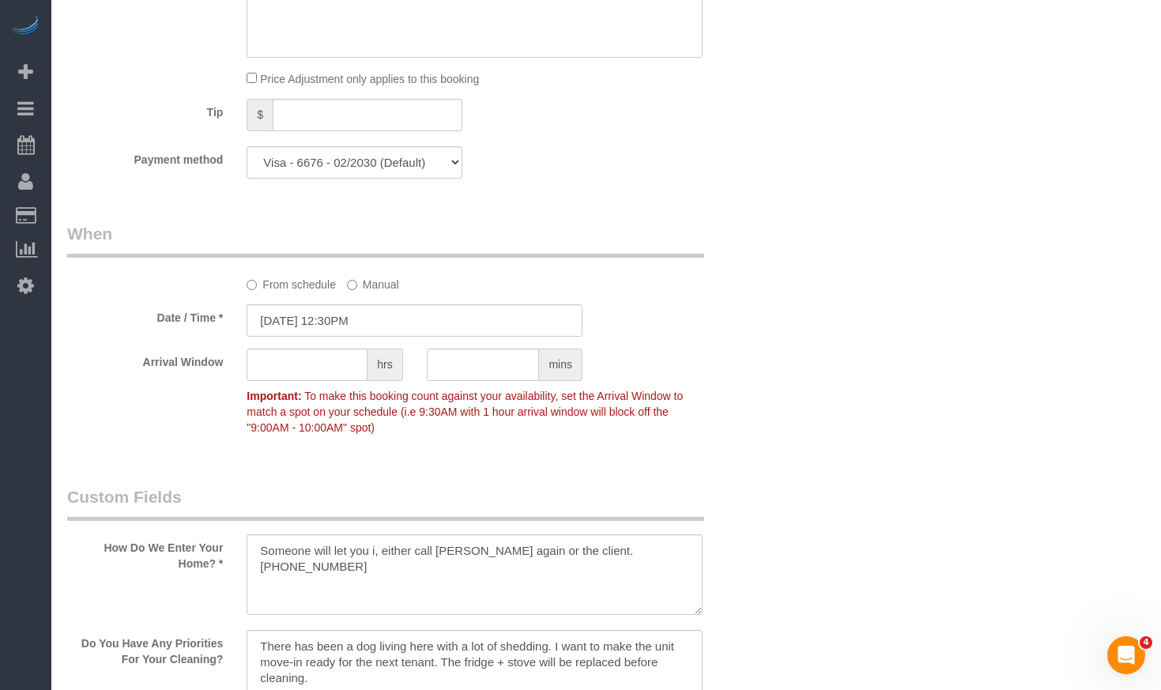
scroll to position [1422, 0]
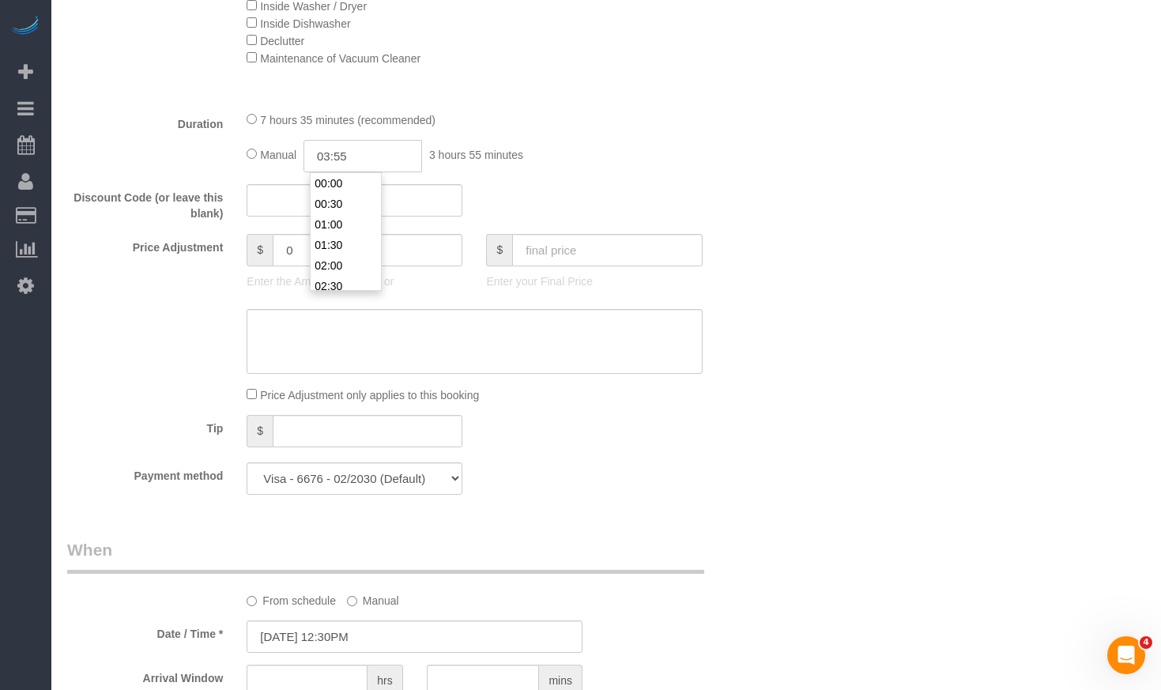
drag, startPoint x: 357, startPoint y: 153, endPoint x: 174, endPoint y: 150, distance: 183.3
click at [180, 151] on div "Duration 7 hours 35 minutes (recommended) Manual 03:55 3 hours 55 minutes" at bounding box center [414, 142] width 718 height 62
type input "02:10"
click at [853, 110] on div "Who Email** jordensc@gmail.com Name * Sam Jorden new customer Where Address** 2…" at bounding box center [606, 438] width 1078 height 3604
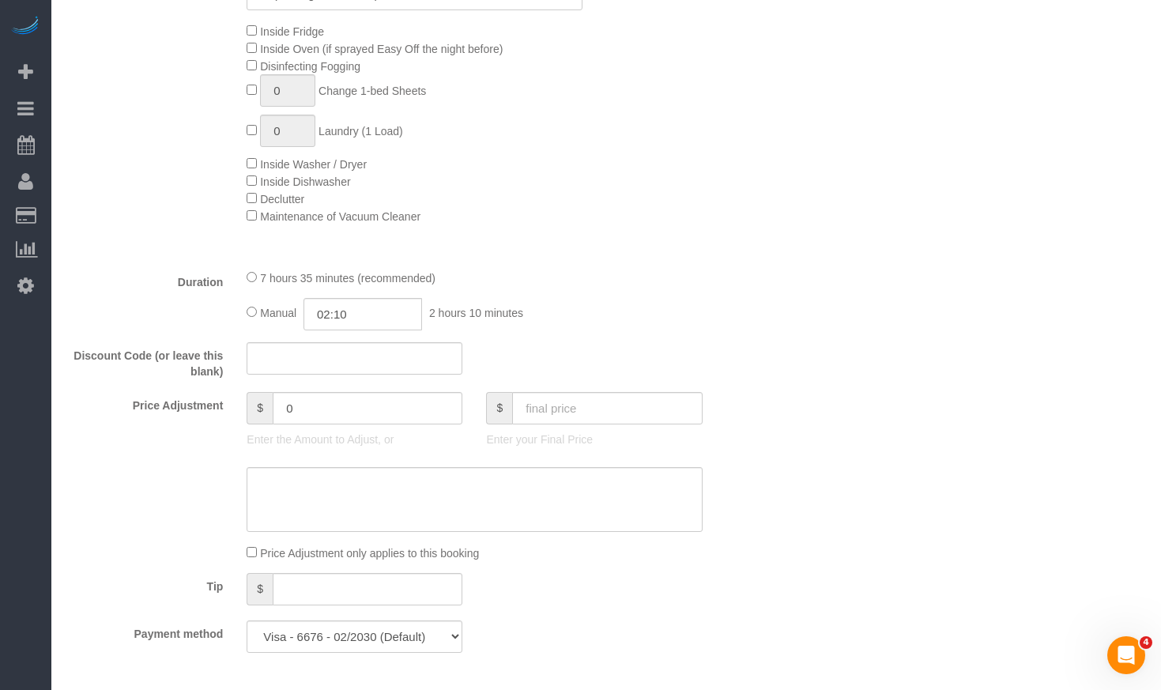
scroll to position [1343, 0]
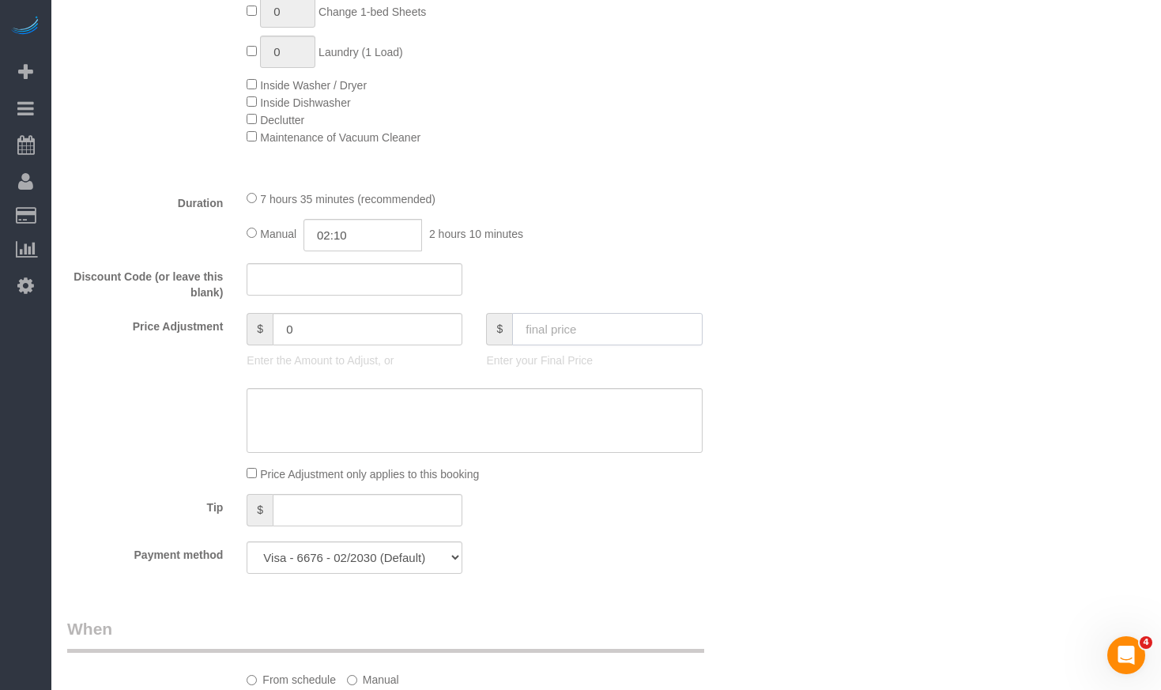
click at [537, 331] on input "text" at bounding box center [607, 329] width 190 height 32
type input "169"
click at [969, 419] on div "Who Email** jordensc@gmail.com Name * Sam Jorden new customer Where Address** 2…" at bounding box center [606, 517] width 1078 height 3604
type input "-443"
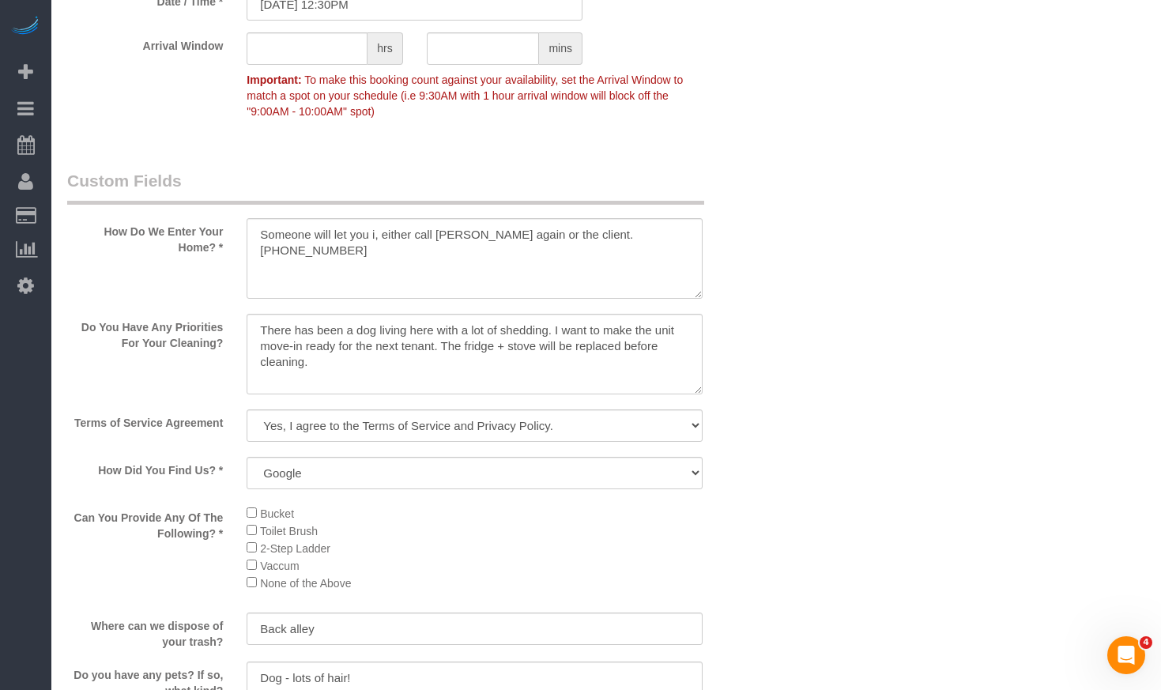
scroll to position [2133, 0]
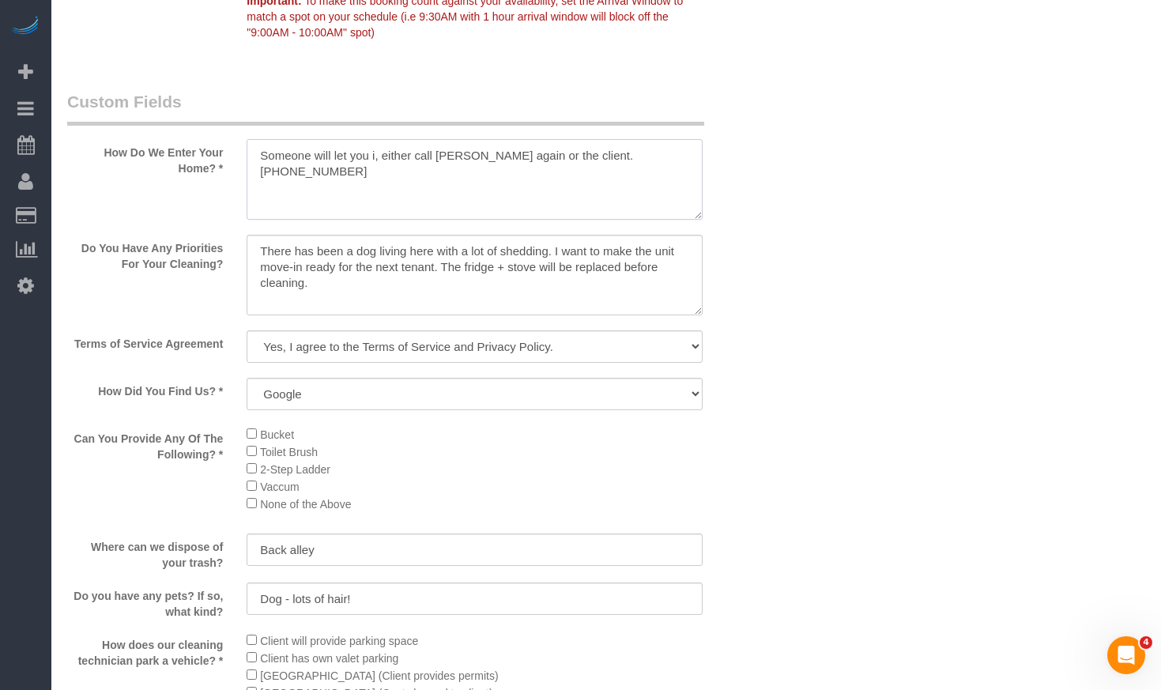
click at [367, 161] on textarea at bounding box center [474, 179] width 455 height 81
drag, startPoint x: 672, startPoint y: 150, endPoint x: 572, endPoint y: 146, distance: 99.6
click at [572, 146] on textarea at bounding box center [474, 179] width 455 height 81
click at [473, 154] on textarea at bounding box center [474, 179] width 455 height 81
paste textarea "847-275-2530"
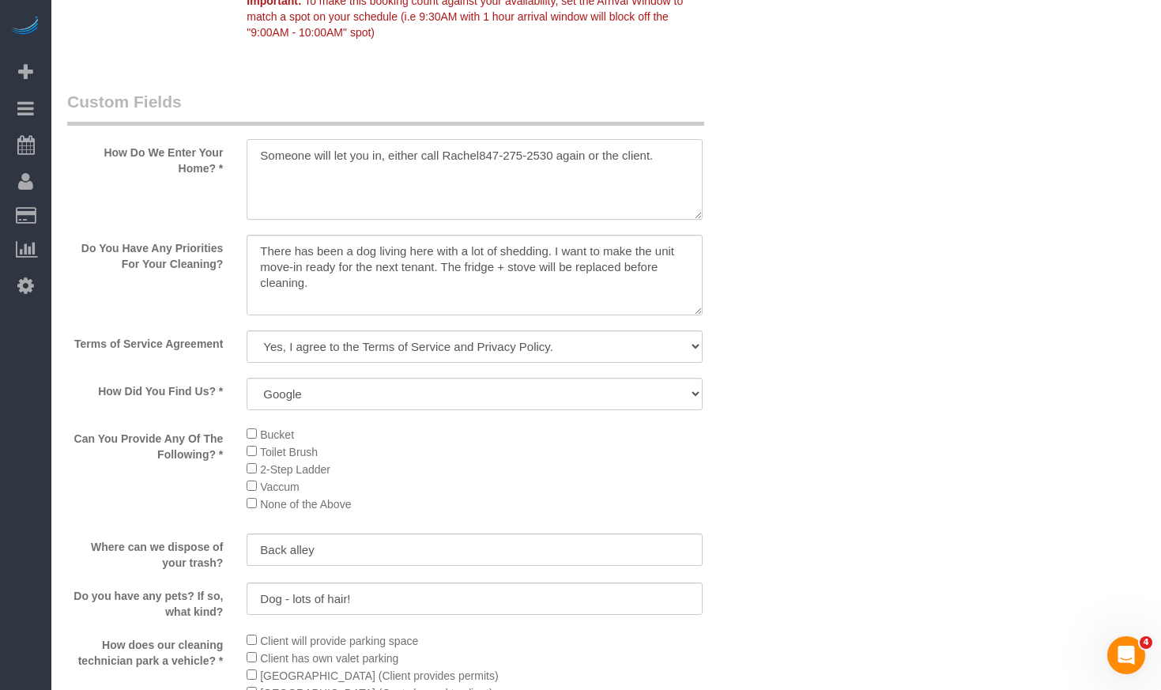
click at [473, 156] on textarea at bounding box center [474, 179] width 455 height 81
type textarea "Someone will let you in, either call Rachel 847-275-2530 again or the client."
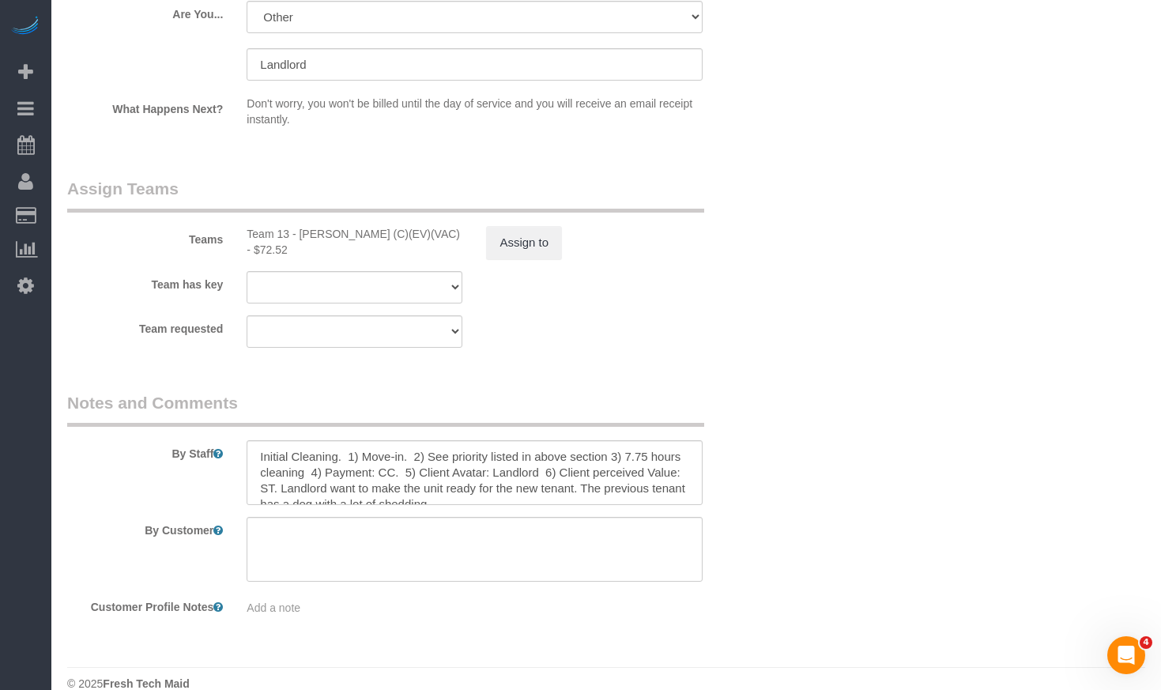
scroll to position [3013, 0]
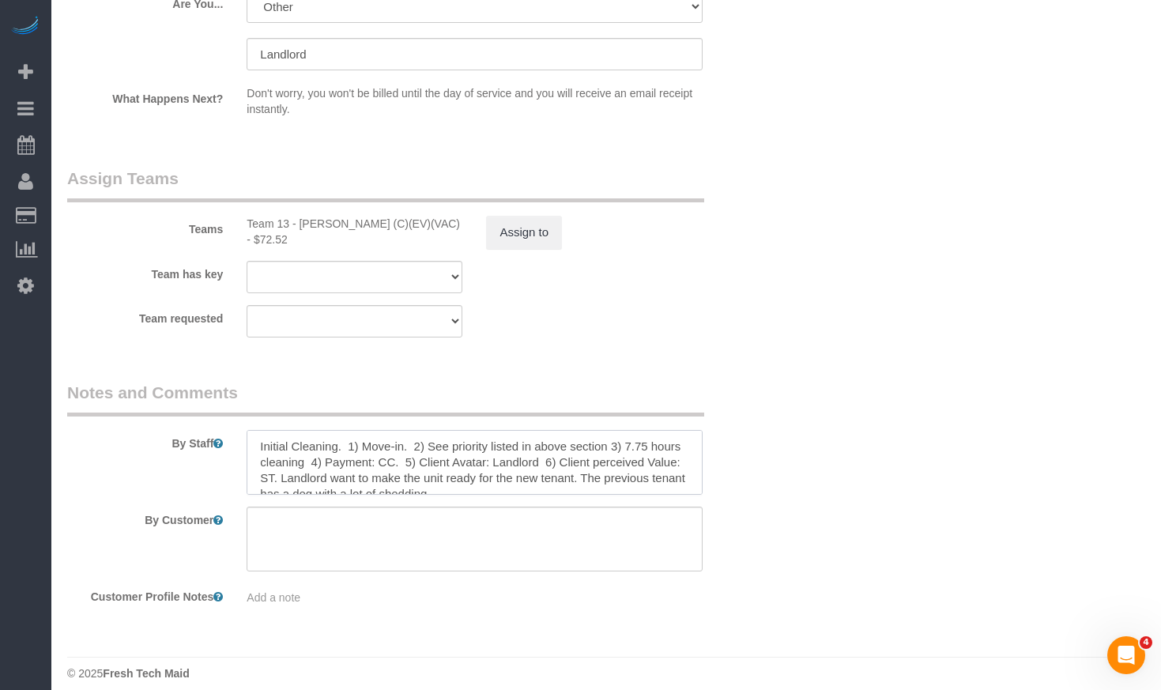
click at [348, 430] on textarea at bounding box center [474, 462] width 455 height 65
click at [260, 430] on textarea at bounding box center [474, 462] width 455 height 65
type textarea "Revisit - Initial Cleaning. 1) Move-in. 2) See priority listed in above section…"
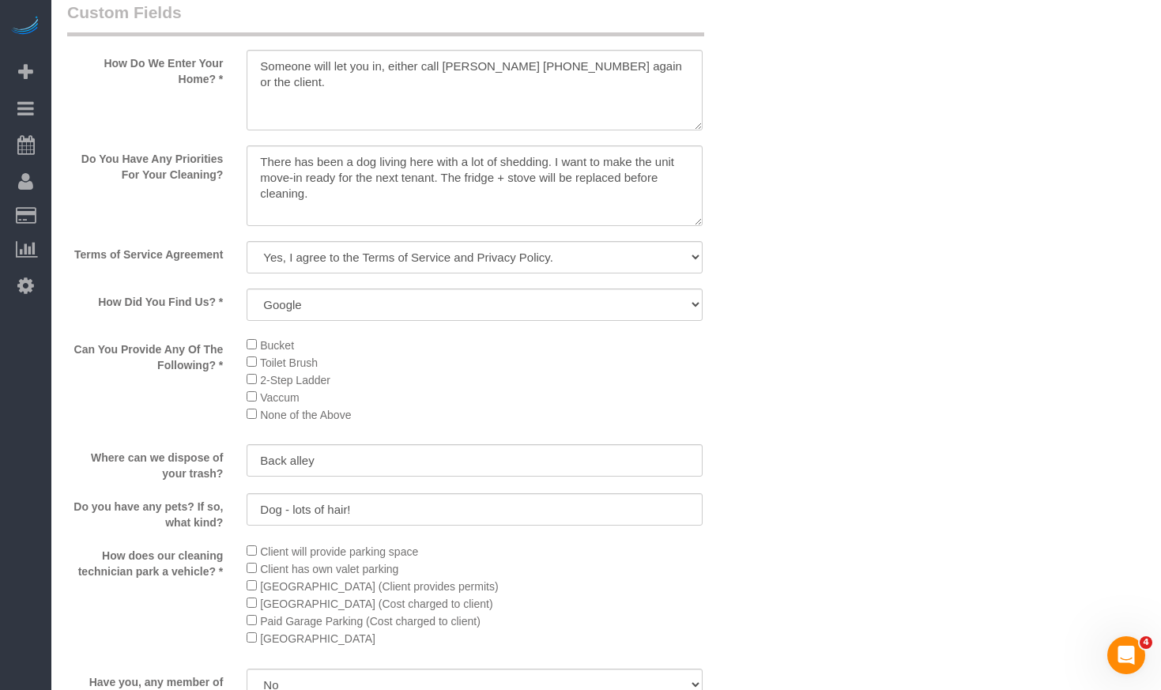
scroll to position [2143, 0]
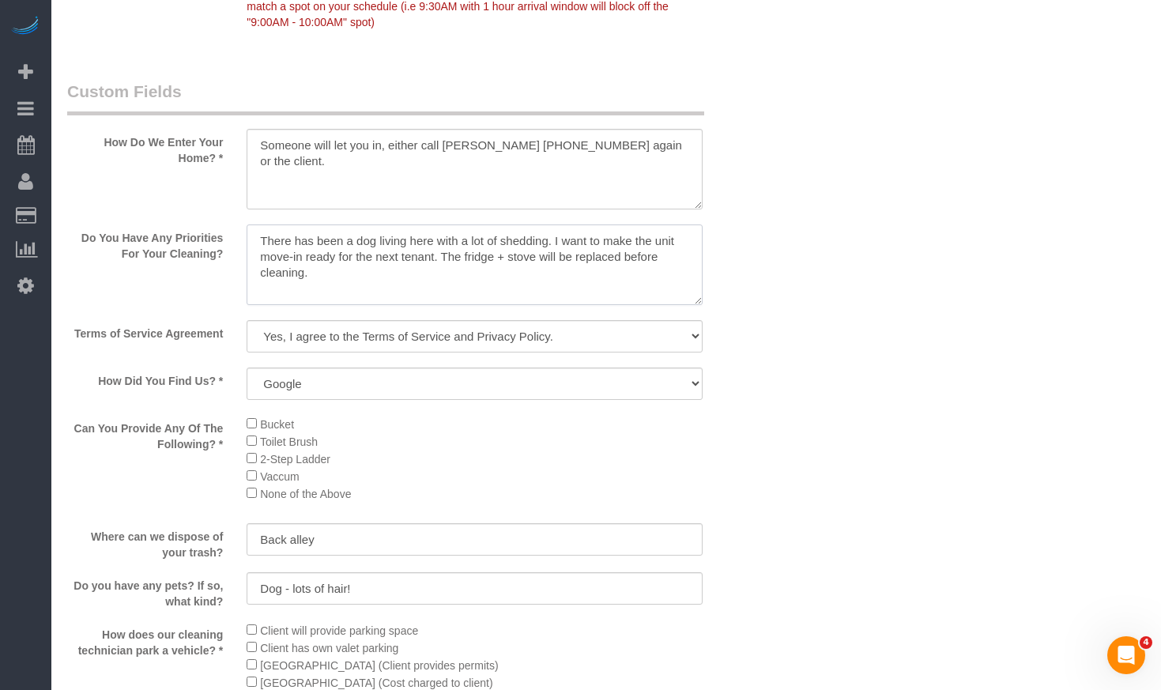
click at [269, 235] on textarea at bounding box center [474, 264] width 455 height 81
click at [305, 270] on textarea at bounding box center [474, 264] width 455 height 81
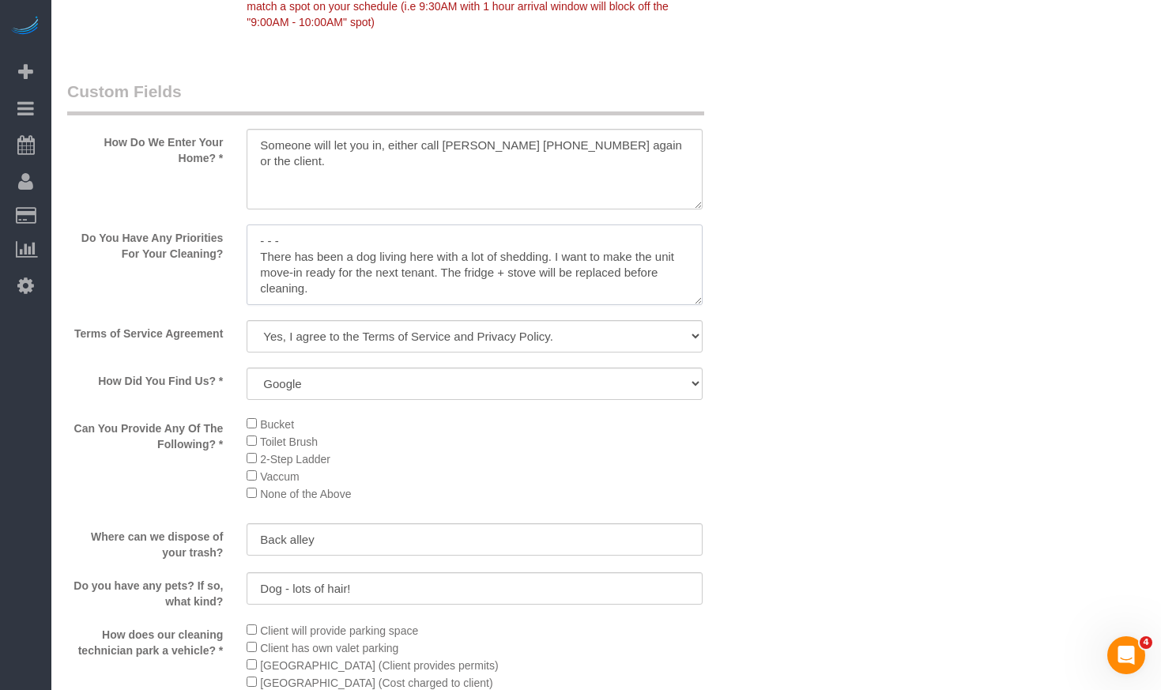
click at [303, 249] on textarea at bounding box center [474, 264] width 455 height 81
click at [296, 232] on textarea at bounding box center [474, 264] width 455 height 81
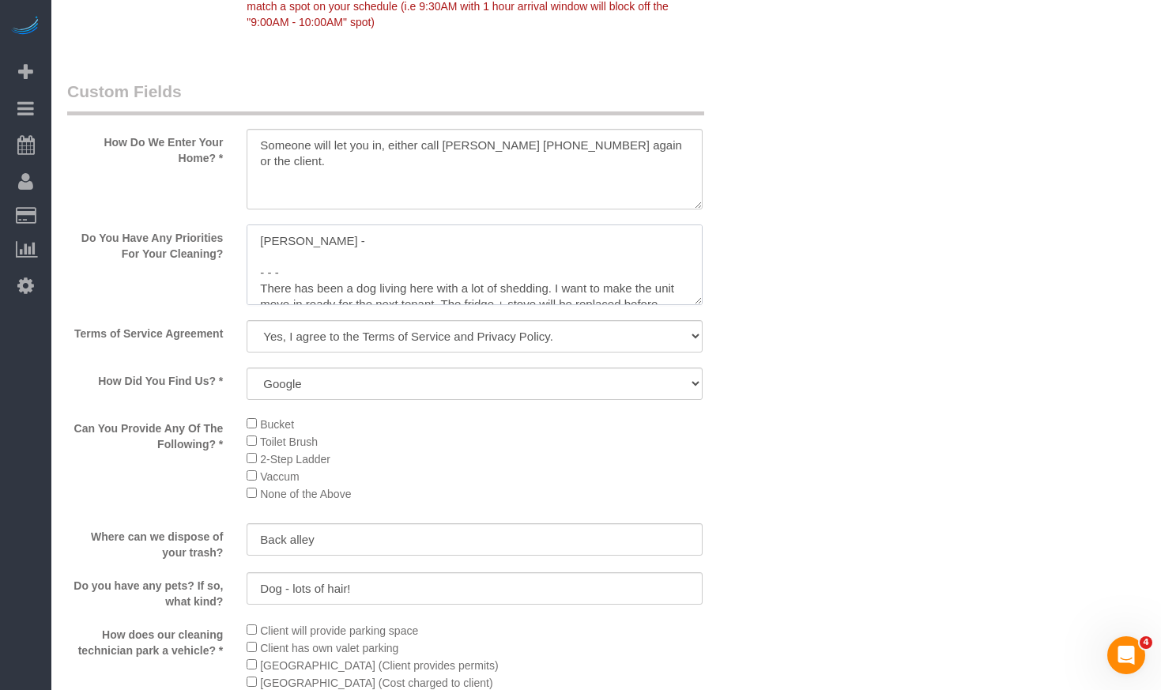
paste textarea "Remaining rooms will most likely be front stairs, dining room, 2 bedrooms and f…"
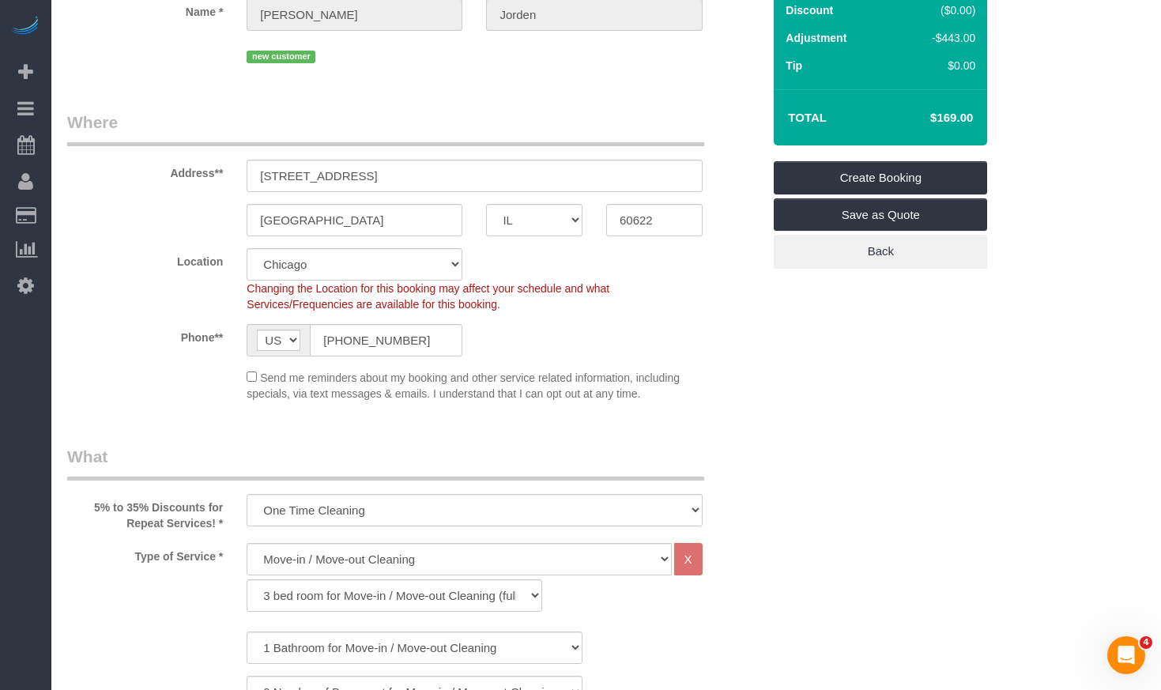
scroll to position [0, 0]
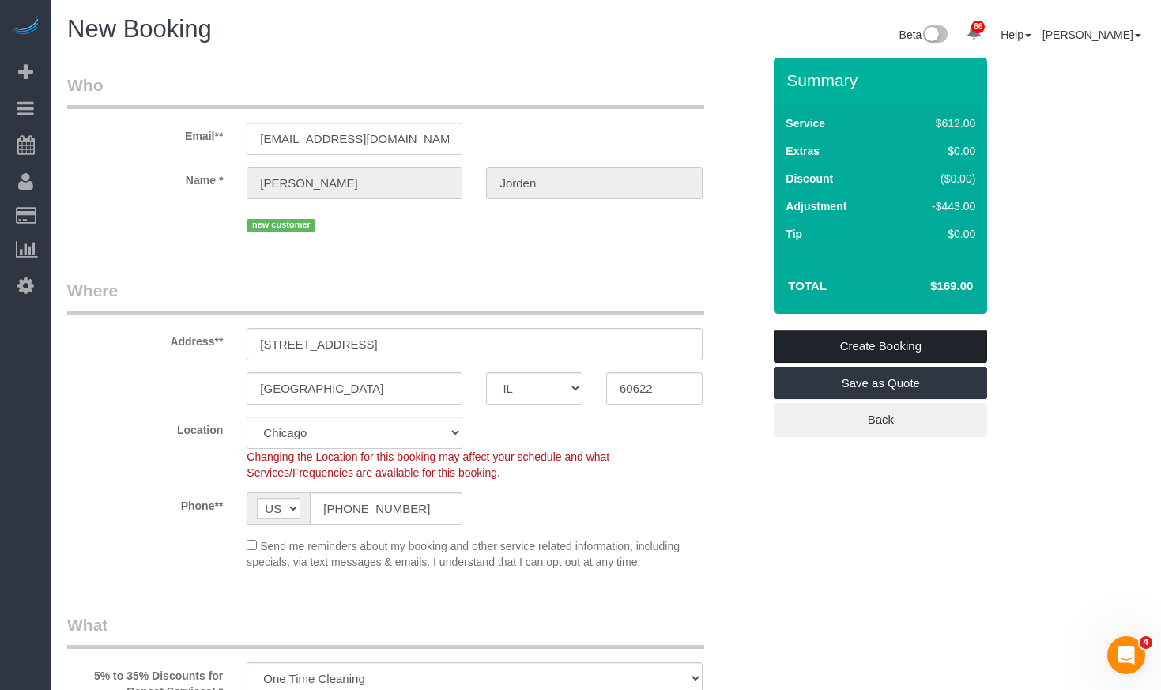
type textarea "Per Susanna - Remaining rooms will most likely be front stairs, dining room, 2 …"
click at [886, 348] on link "Create Booking" at bounding box center [879, 345] width 213 height 33
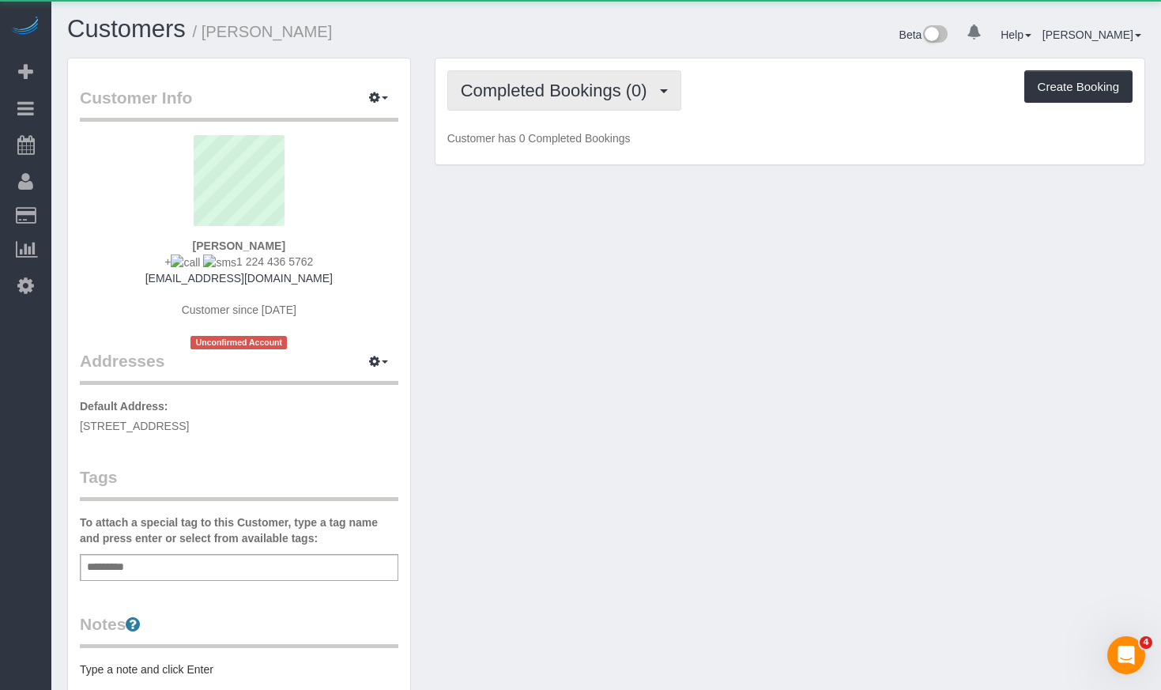
click at [630, 81] on span "Completed Bookings (0)" at bounding box center [558, 91] width 194 height 20
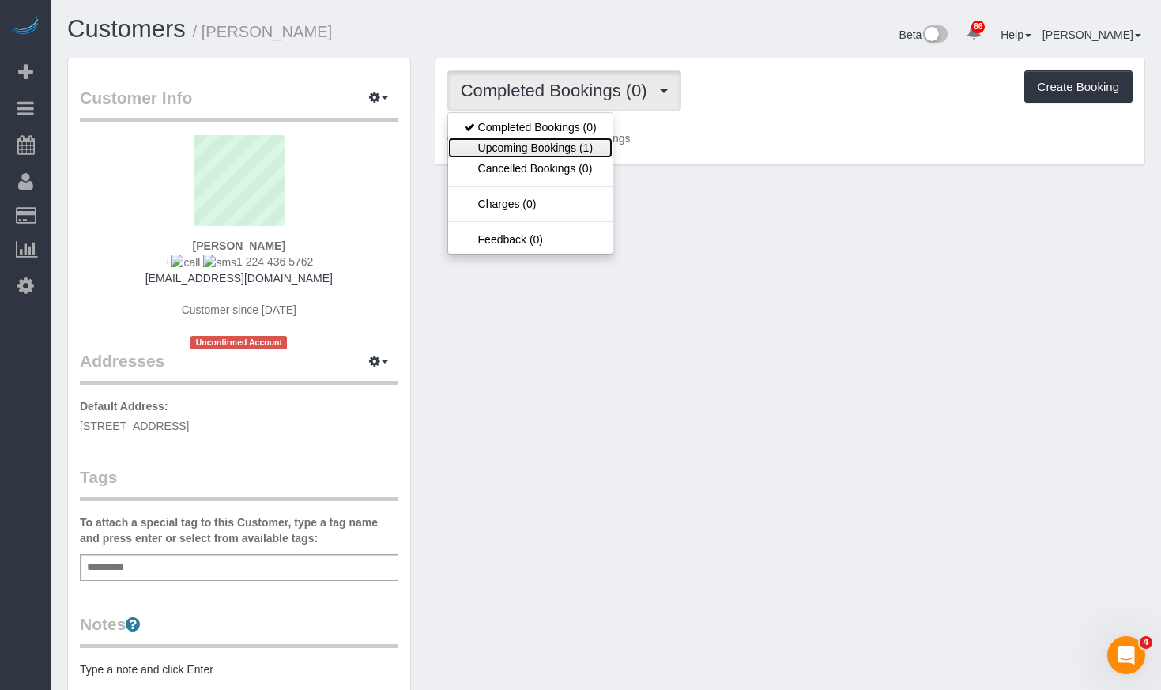
click at [588, 154] on link "Upcoming Bookings (1)" at bounding box center [530, 147] width 164 height 21
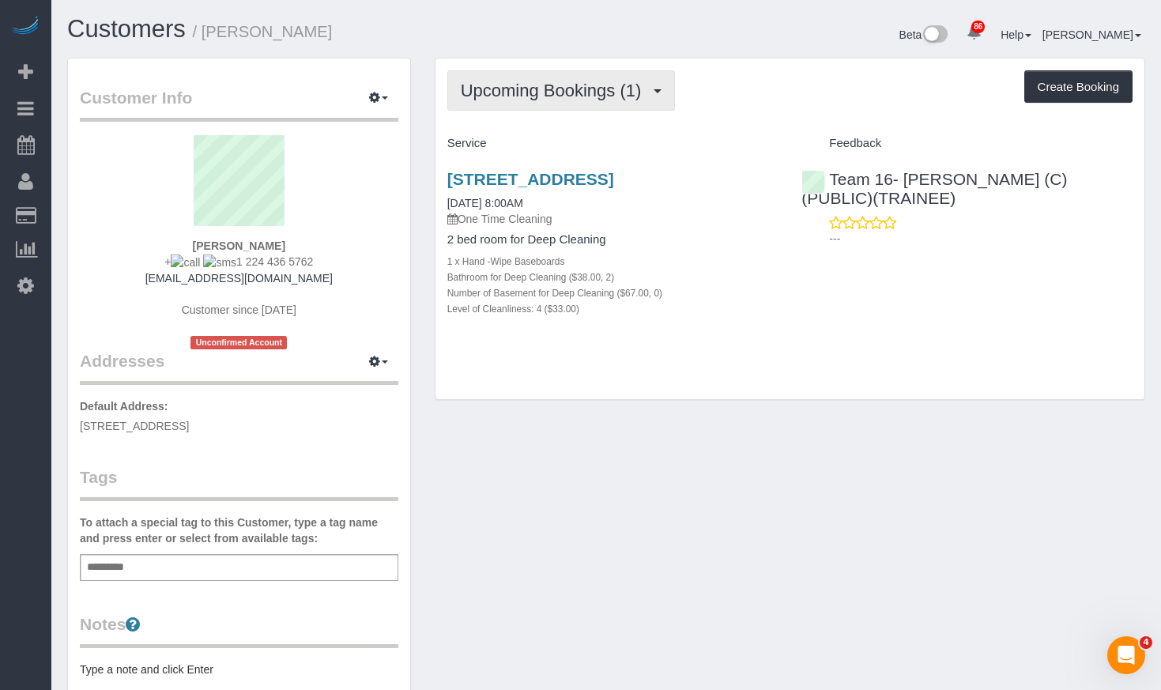
click at [657, 99] on button "Upcoming Bookings (1)" at bounding box center [561, 90] width 228 height 40
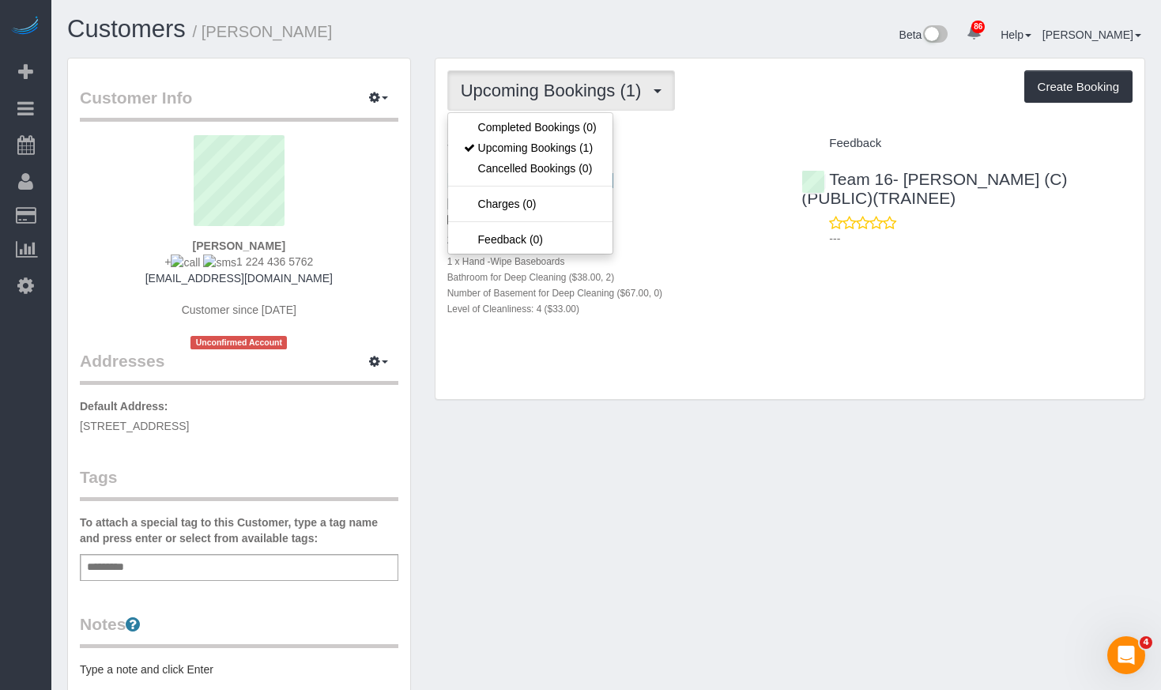
click at [604, 41] on div "Customers / [PERSON_NAME]" at bounding box center [330, 33] width 551 height 34
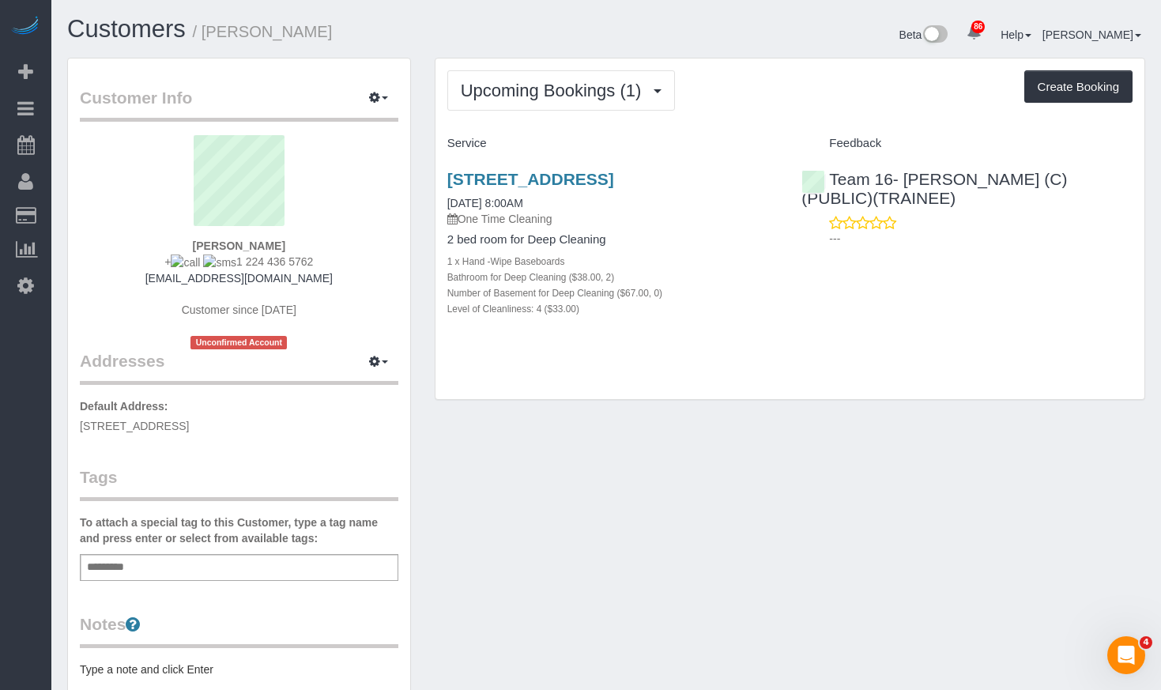
drag, startPoint x: 360, startPoint y: 32, endPoint x: 224, endPoint y: 33, distance: 135.9
click at [209, 36] on h1 "Customers / [PERSON_NAME]" at bounding box center [330, 29] width 527 height 27
copy small "[PERSON_NAME]"
click at [602, 96] on span "Upcoming Bookings (1)" at bounding box center [555, 91] width 189 height 20
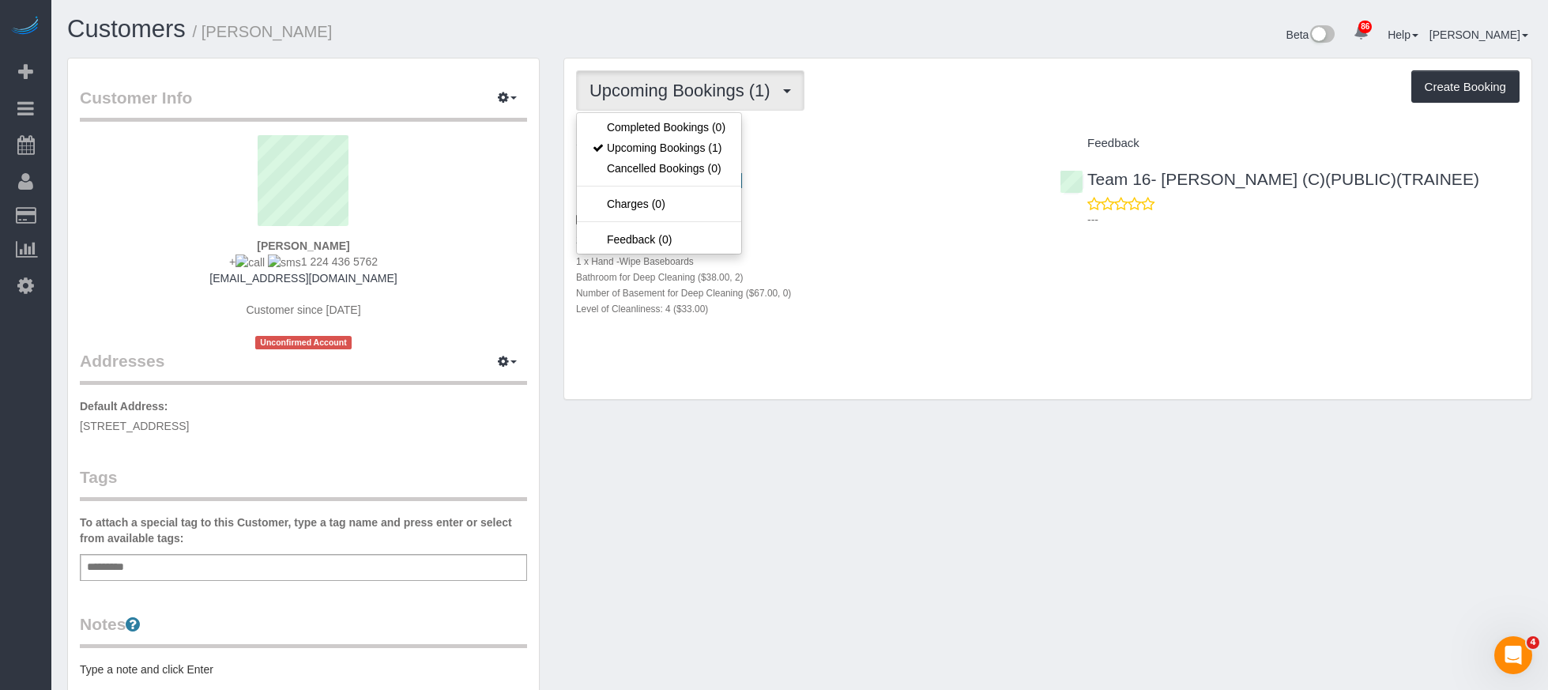
click at [880, 73] on div "Upcoming Bookings (1) Completed Bookings (0) Upcoming Bookings (1) Cancelled Bo…" at bounding box center [1047, 90] width 943 height 40
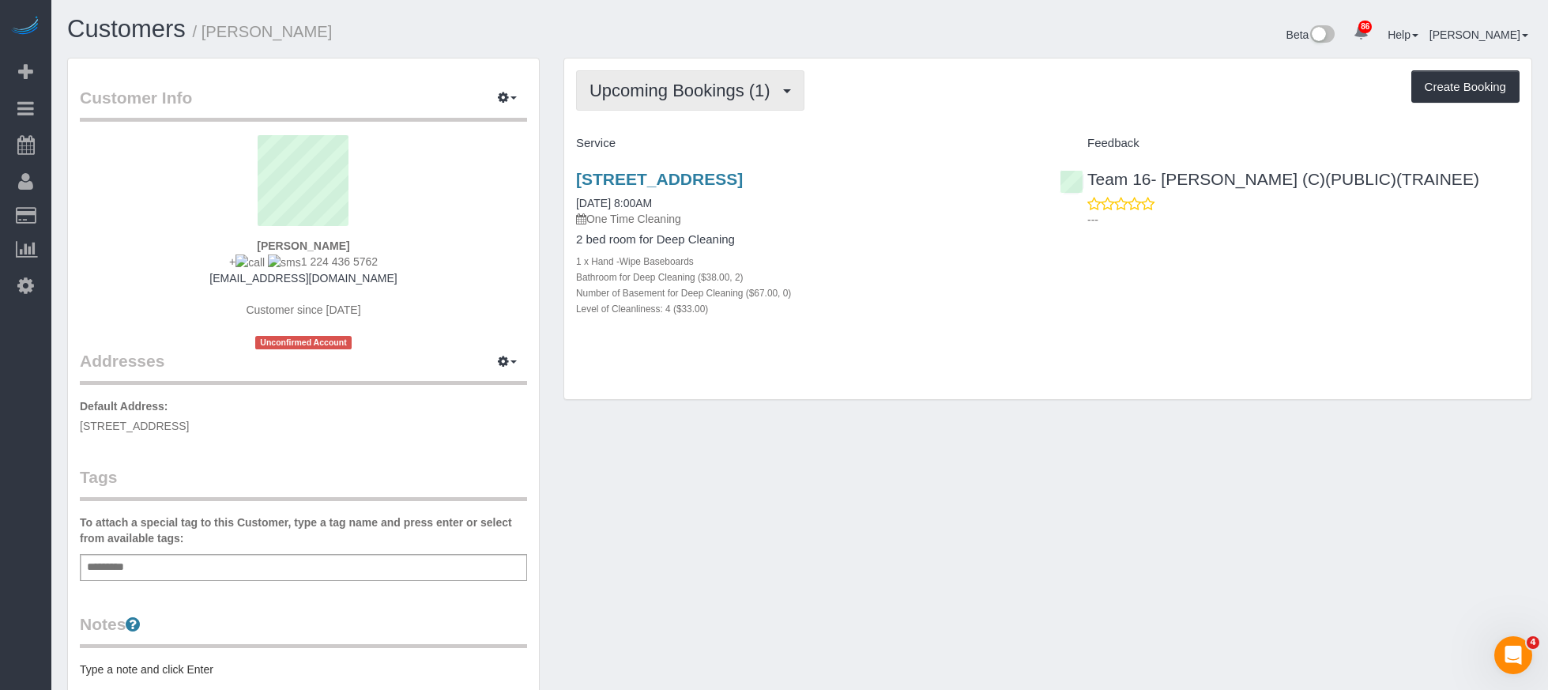
click at [743, 107] on button "Upcoming Bookings (1)" at bounding box center [690, 90] width 228 height 40
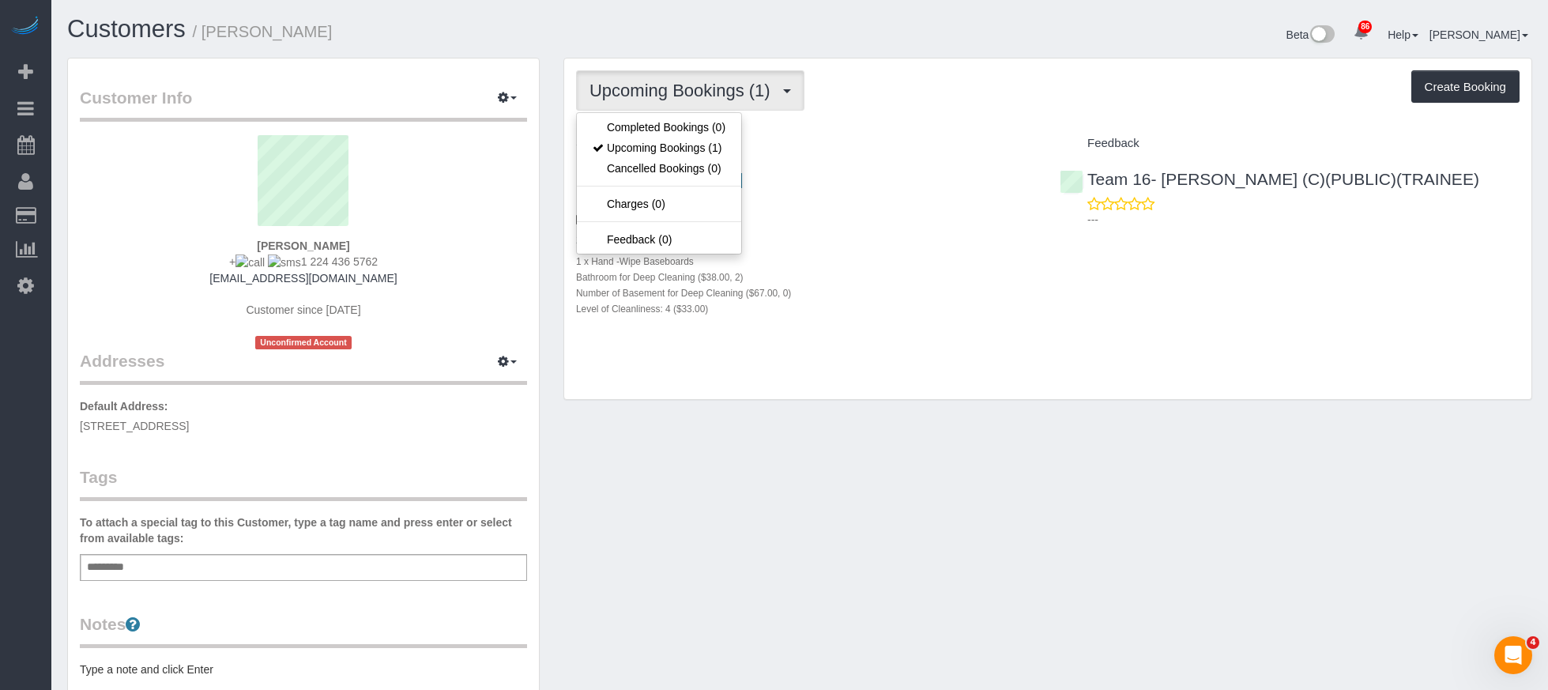
click at [874, 84] on div "Upcoming Bookings (1) Completed Bookings (0) Upcoming Bookings (1) Cancelled Bo…" at bounding box center [1047, 90] width 943 height 40
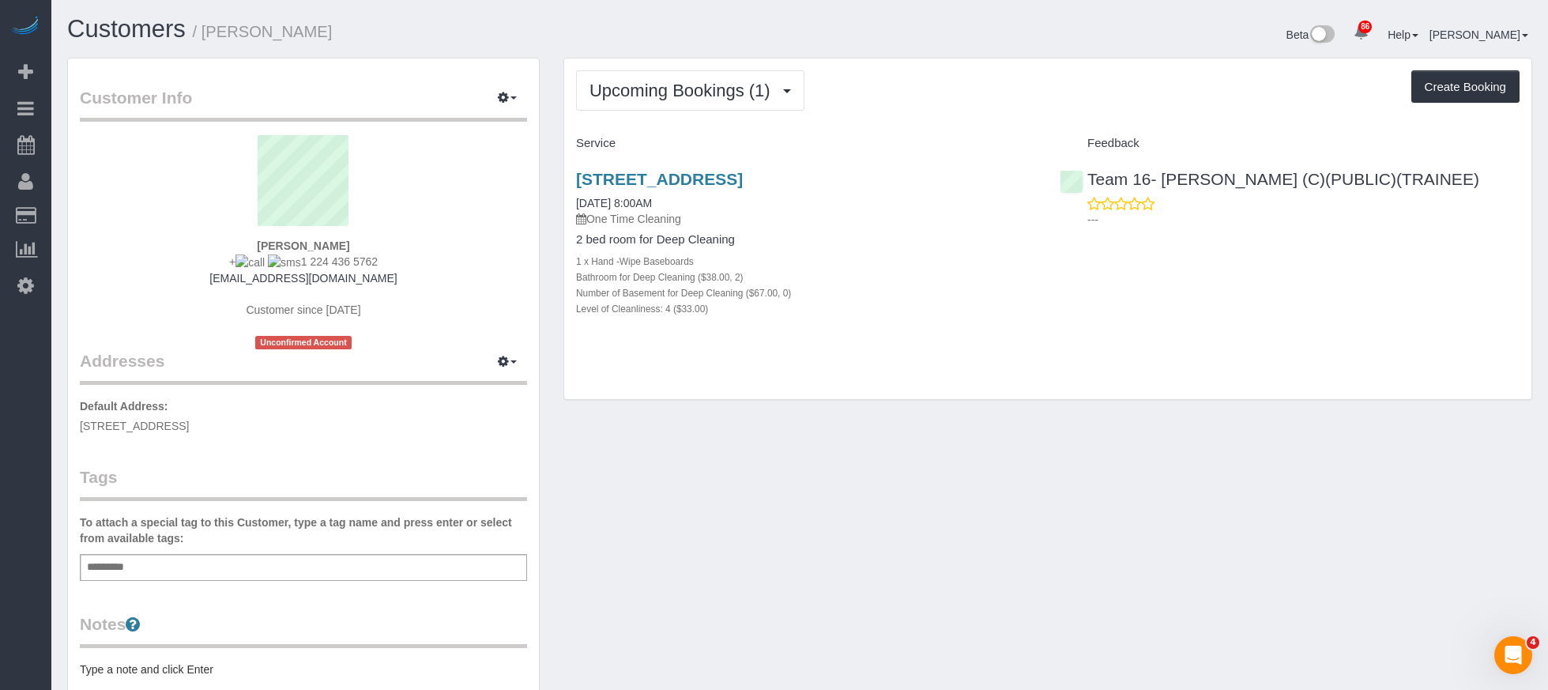
click at [924, 137] on h4 "Service" at bounding box center [806, 143] width 460 height 13
click at [681, 96] on span "Upcoming Bookings (1)" at bounding box center [683, 91] width 189 height 20
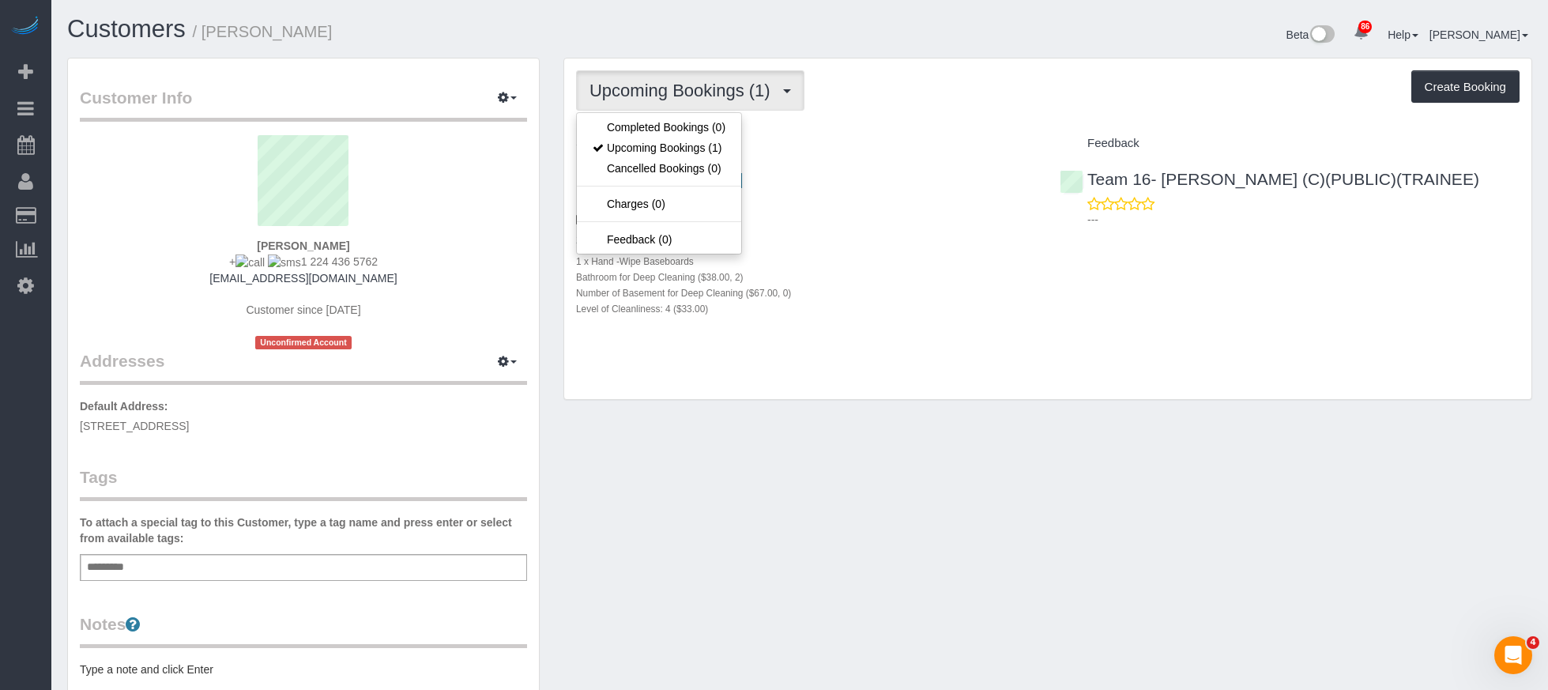
click at [1033, 115] on div "Upcoming Bookings (1) Completed Bookings (0) Upcoming Bookings (1) Cancelled Bo…" at bounding box center [1047, 228] width 967 height 341
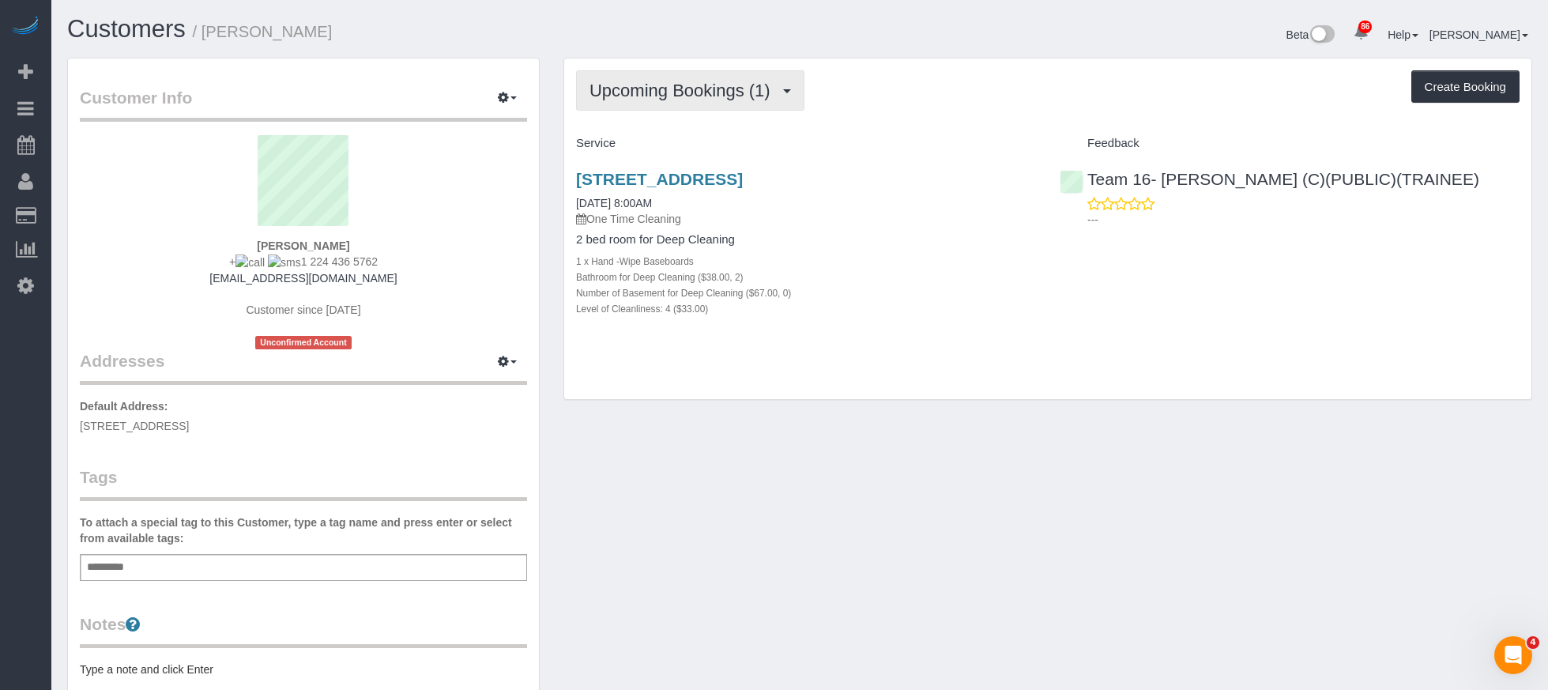
click at [746, 85] on span "Upcoming Bookings (1)" at bounding box center [683, 91] width 189 height 20
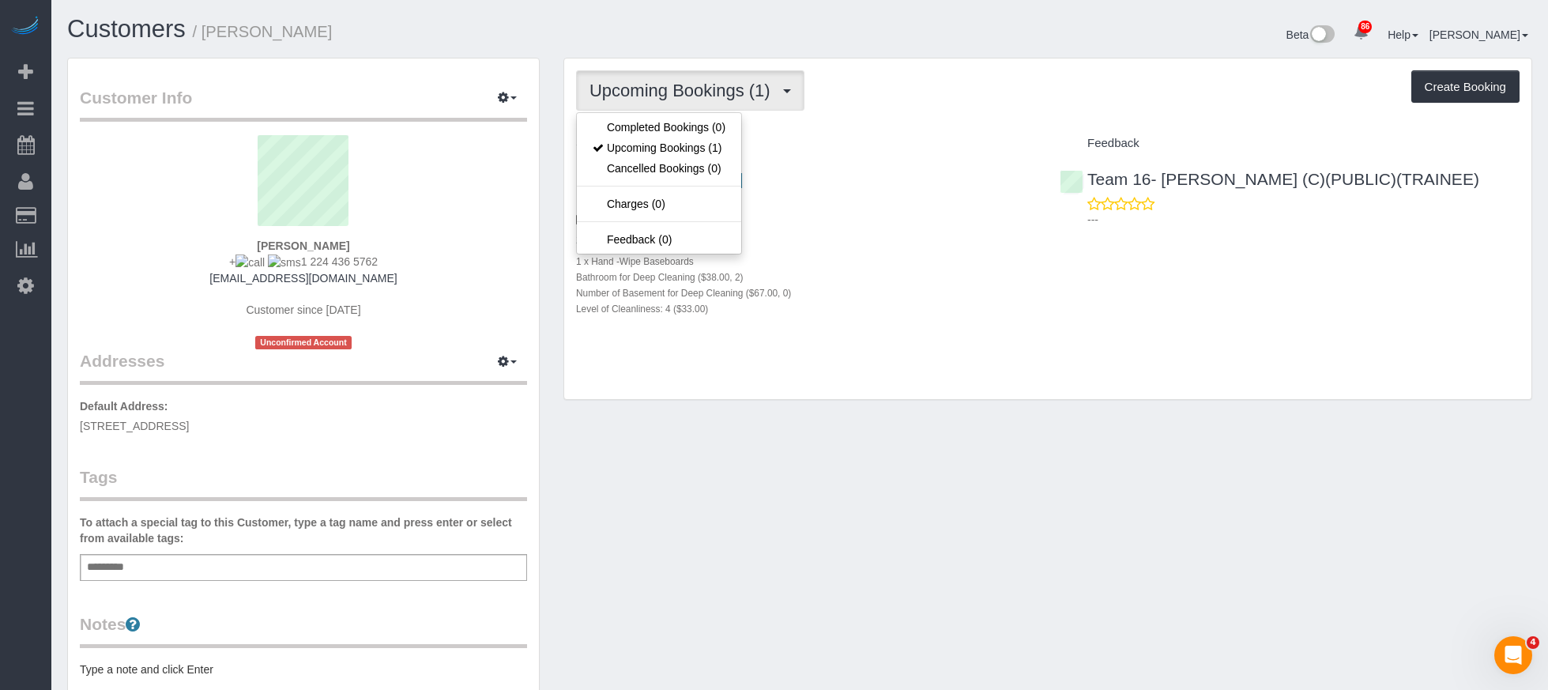
click at [953, 80] on div "Upcoming Bookings (1) Completed Bookings (0) Upcoming Bookings (1) Cancelled Bo…" at bounding box center [1047, 90] width 943 height 40
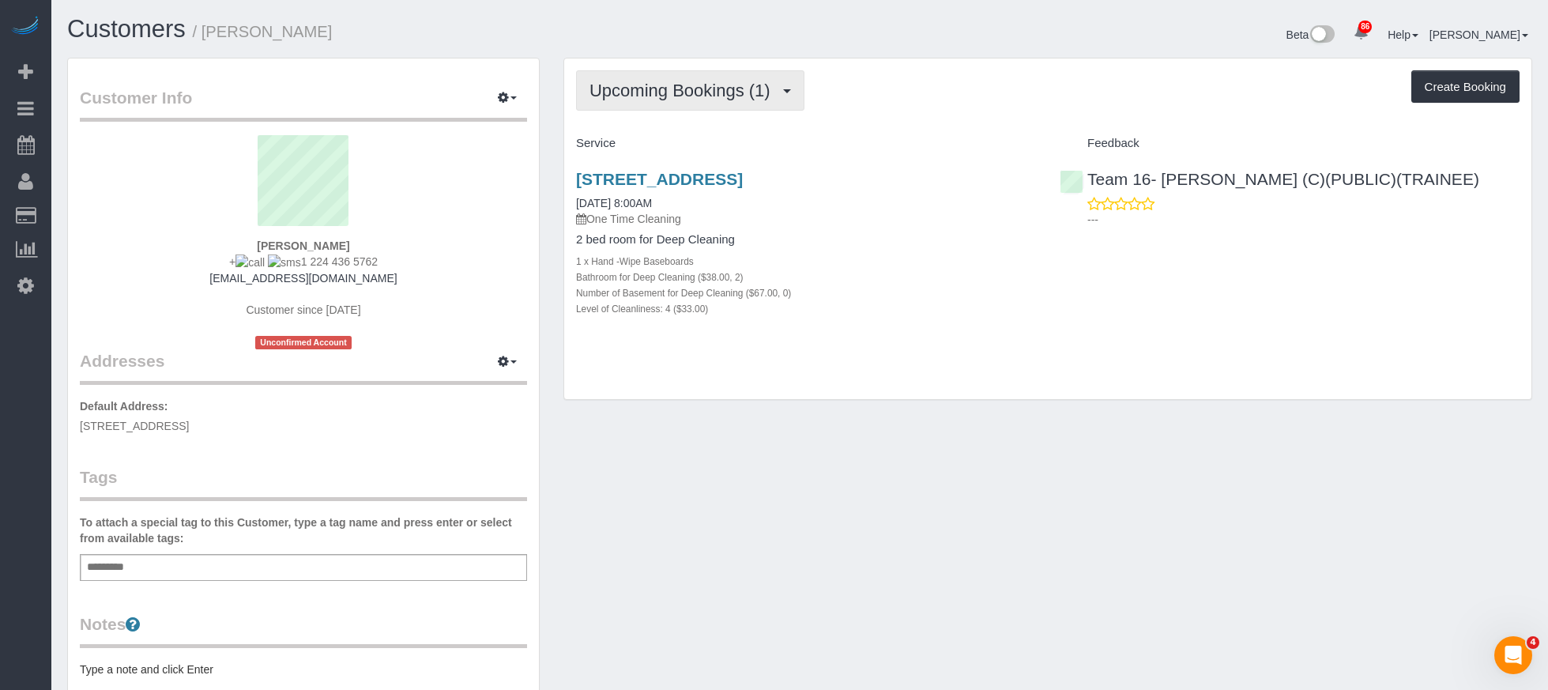
click at [717, 80] on button "Upcoming Bookings (1)" at bounding box center [690, 90] width 228 height 40
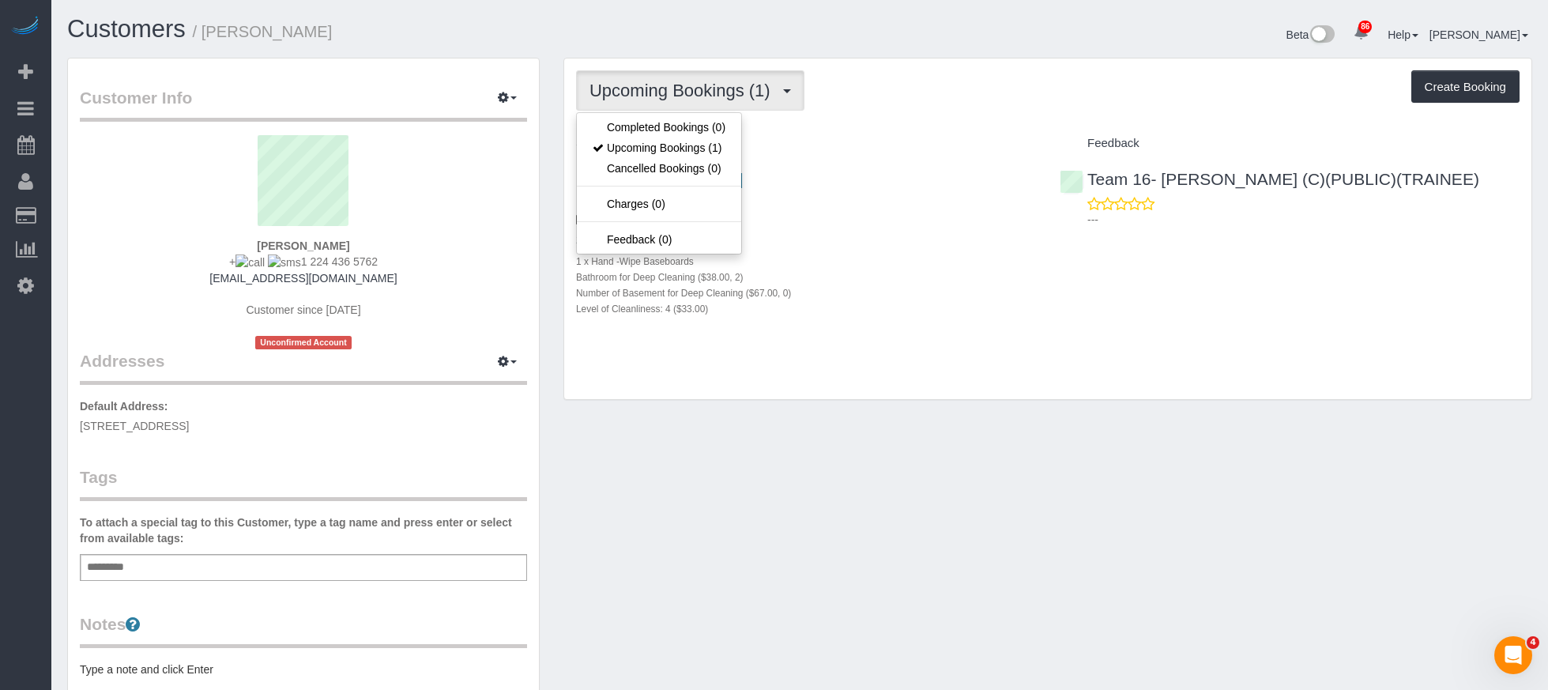
click at [958, 111] on div "Upcoming Bookings (1) Completed Bookings (0) Upcoming Bookings (1) Cancelled Bo…" at bounding box center [1047, 228] width 967 height 341
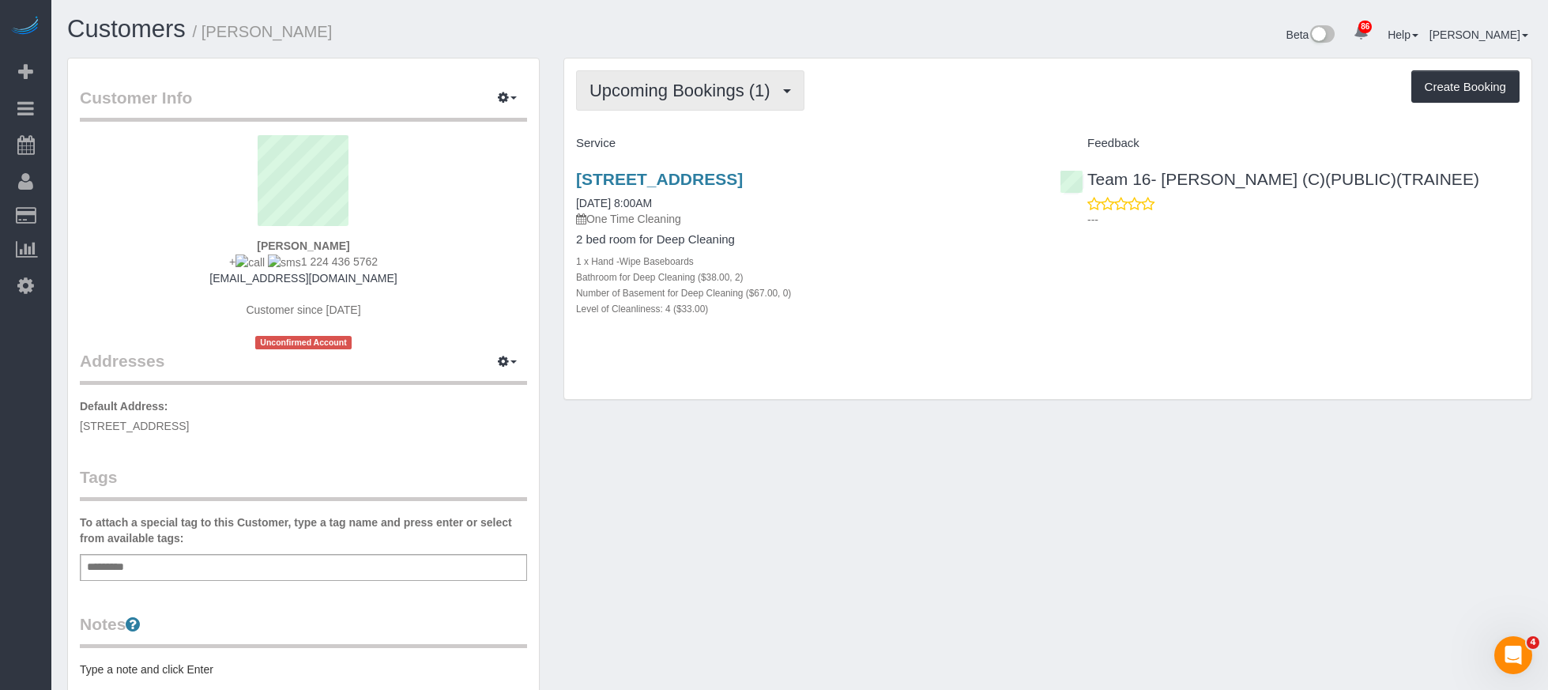
click at [713, 94] on span "Upcoming Bookings (1)" at bounding box center [683, 91] width 189 height 20
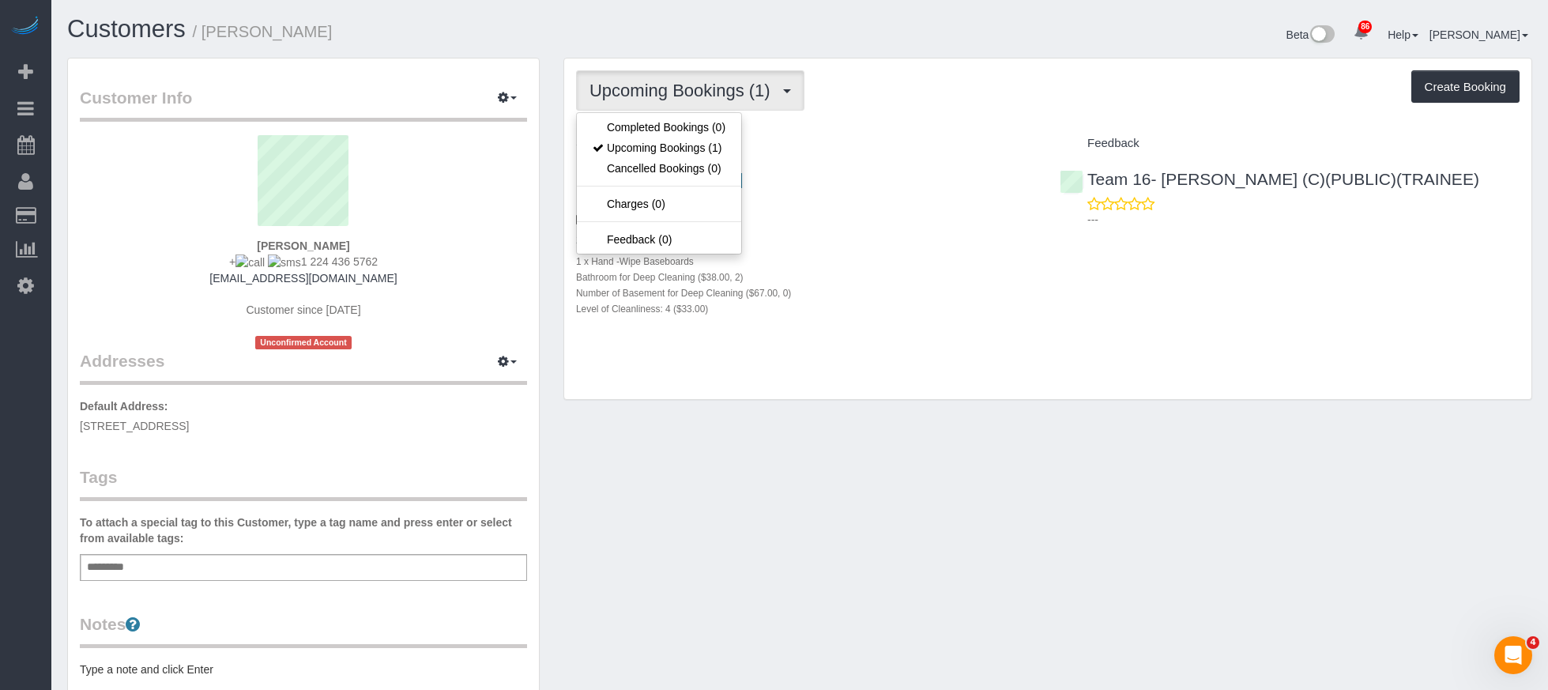
click at [715, 44] on div "Customers / [PERSON_NAME]" at bounding box center [427, 33] width 744 height 34
